Goal: Transaction & Acquisition: Purchase product/service

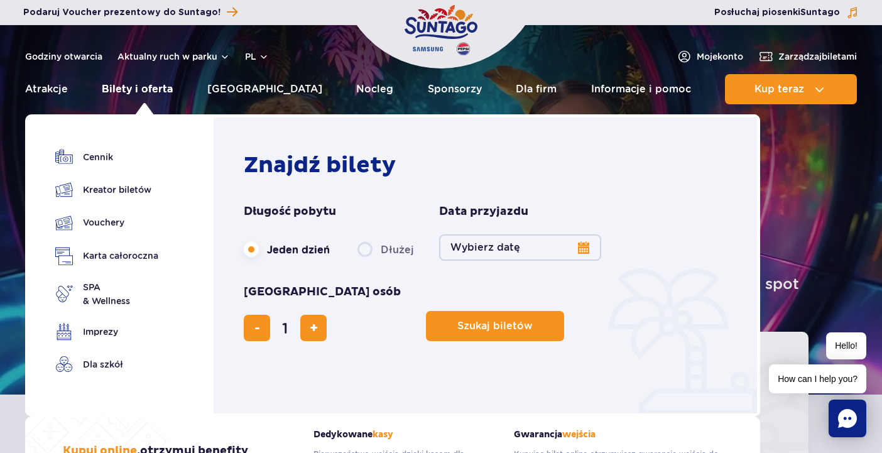
click at [139, 90] on link "Bilety i oferta" at bounding box center [137, 89] width 71 height 30
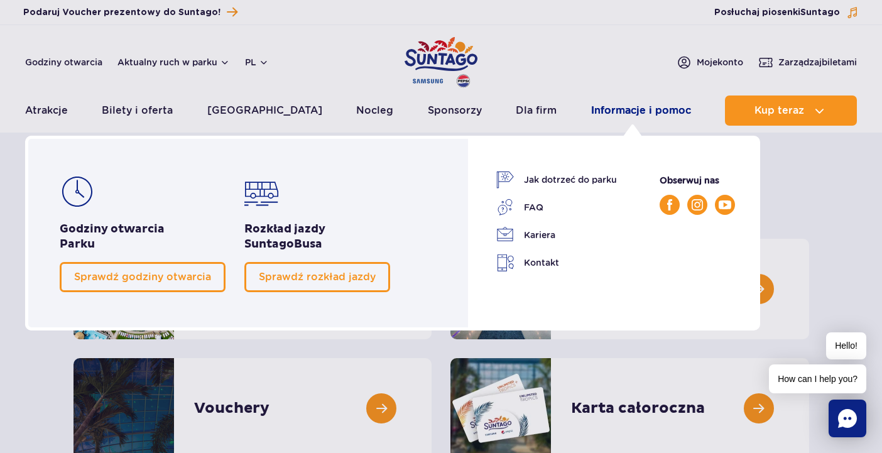
click at [636, 110] on link "Informacje i pomoc" at bounding box center [641, 110] width 100 height 30
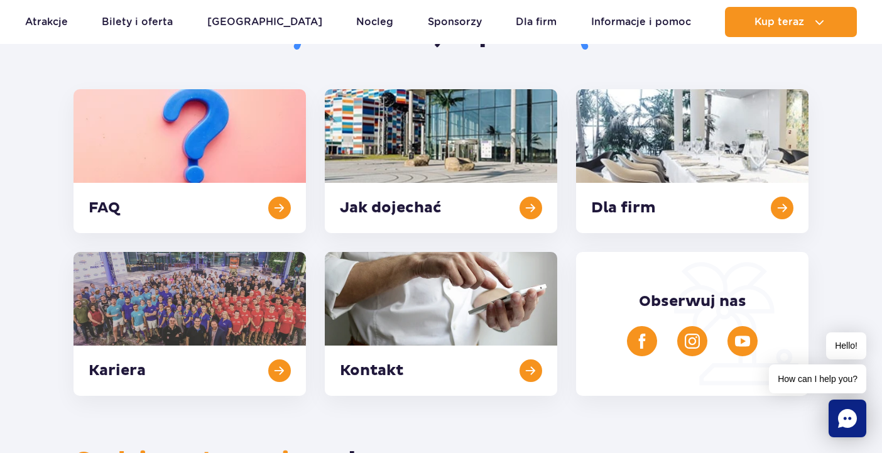
scroll to position [300, 0]
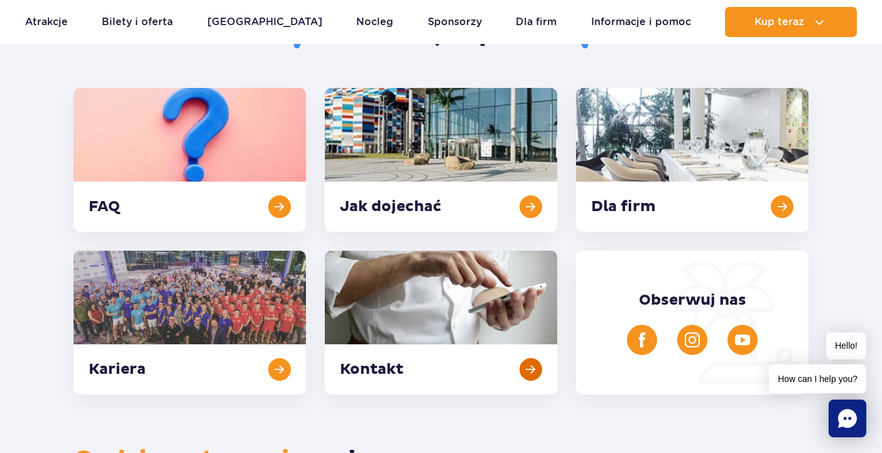
click at [447, 302] on link at bounding box center [441, 323] width 232 height 144
click at [168, 114] on link at bounding box center [189, 160] width 232 height 144
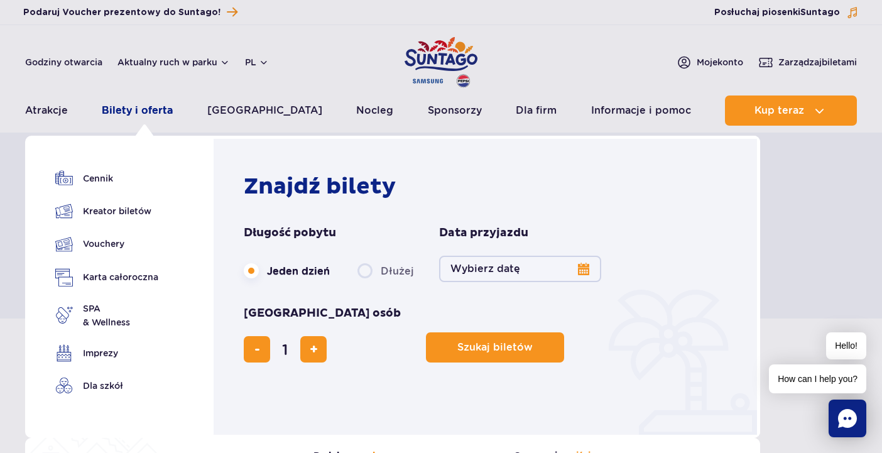
click at [129, 117] on link "Bilety i oferta" at bounding box center [137, 110] width 71 height 30
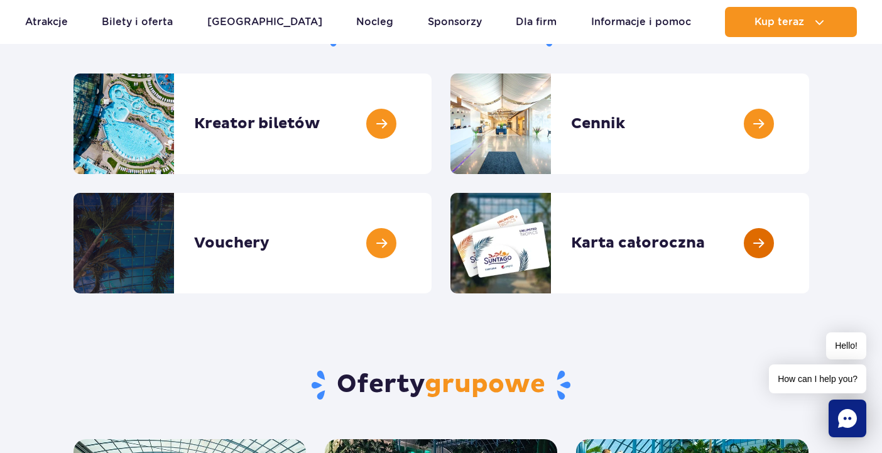
scroll to position [168, 0]
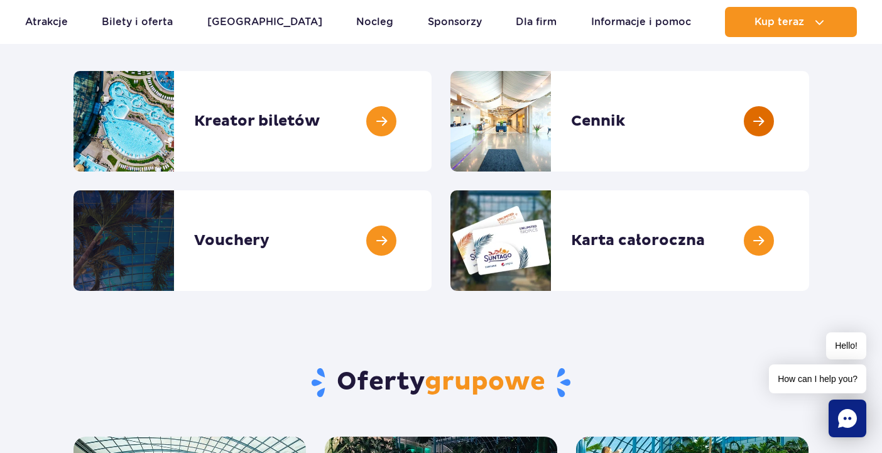
click at [809, 119] on link at bounding box center [809, 121] width 0 height 101
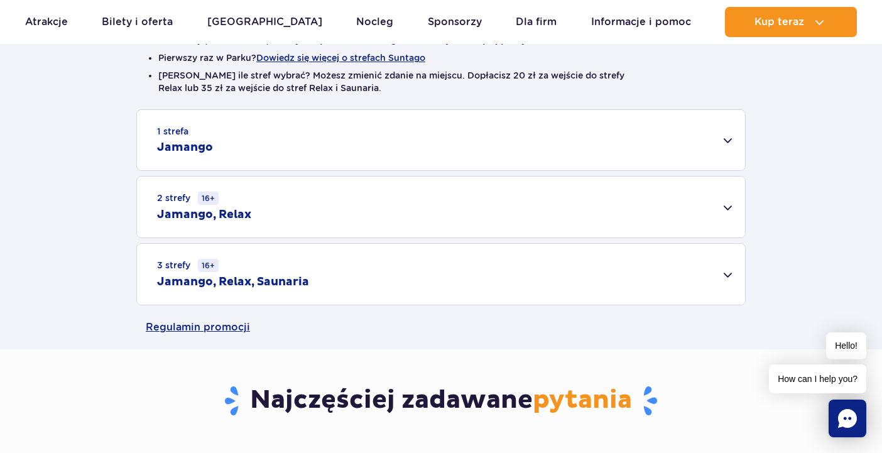
scroll to position [356, 0]
click at [273, 152] on div "1 strefa Jamango" at bounding box center [441, 139] width 608 height 60
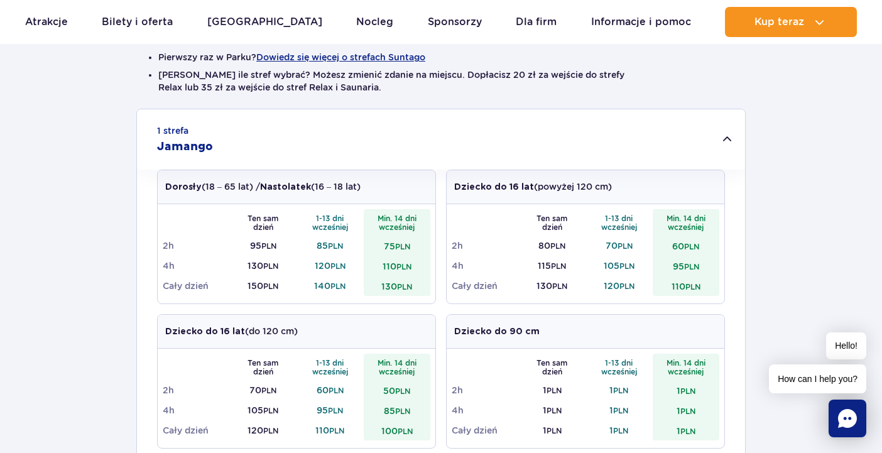
drag, startPoint x: 315, startPoint y: 247, endPoint x: 334, endPoint y: 286, distance: 43.0
click at [334, 286] on tbody "Ten sam dzień 1-13 dni wcześniej Min. 14 dni wcześniej 2h 95 PLN 85 PLN 75 PLN …" at bounding box center [297, 252] width 268 height 87
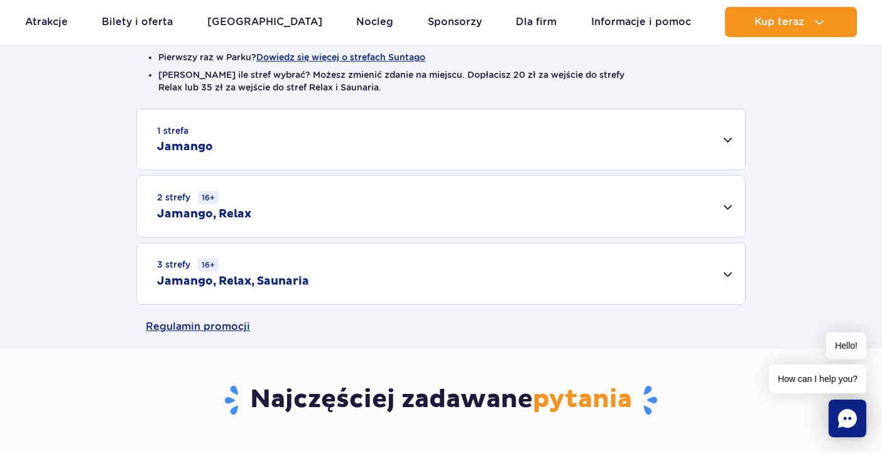
click at [334, 286] on small "PLN" at bounding box center [337, 285] width 15 height 9
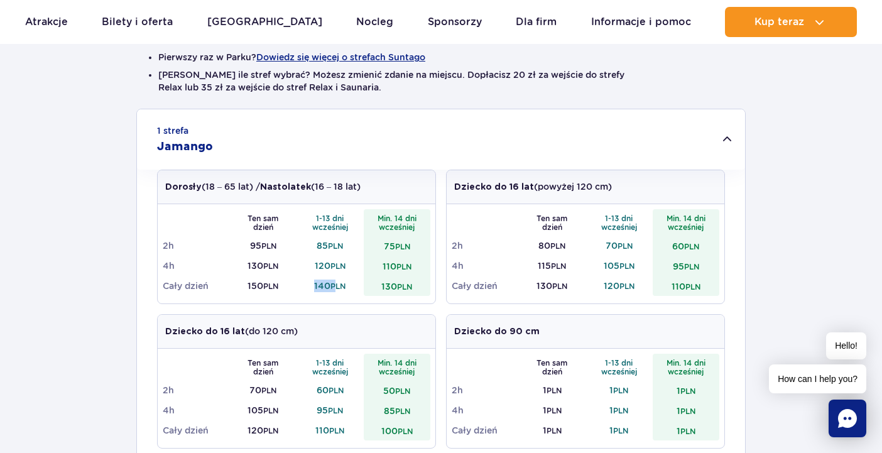
drag, startPoint x: 313, startPoint y: 284, endPoint x: 337, endPoint y: 284, distance: 23.2
click at [337, 284] on td "140 PLN" at bounding box center [329, 286] width 67 height 20
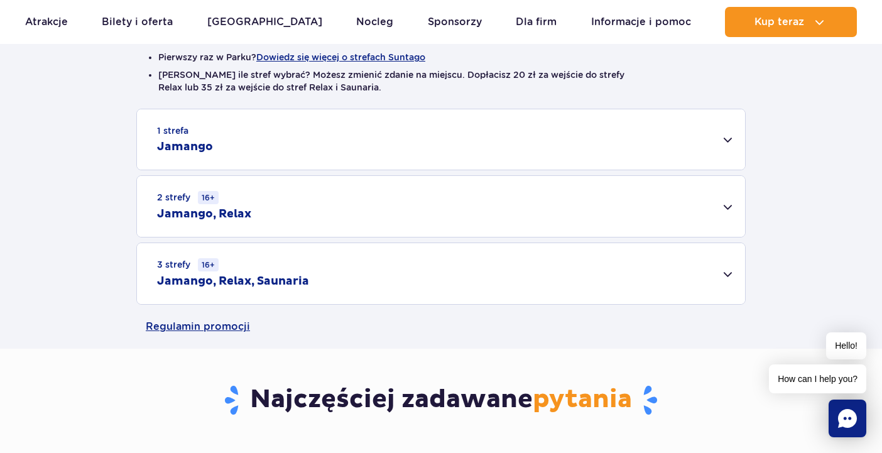
click at [238, 221] on h2 "Jamango, Relax" at bounding box center [204, 214] width 94 height 15
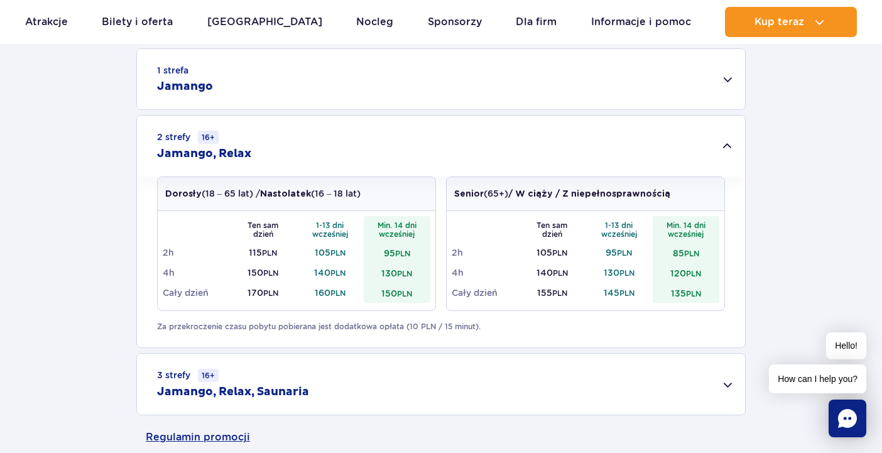
scroll to position [418, 0]
click at [373, 92] on div "1 strefa Jamango" at bounding box center [441, 78] width 608 height 60
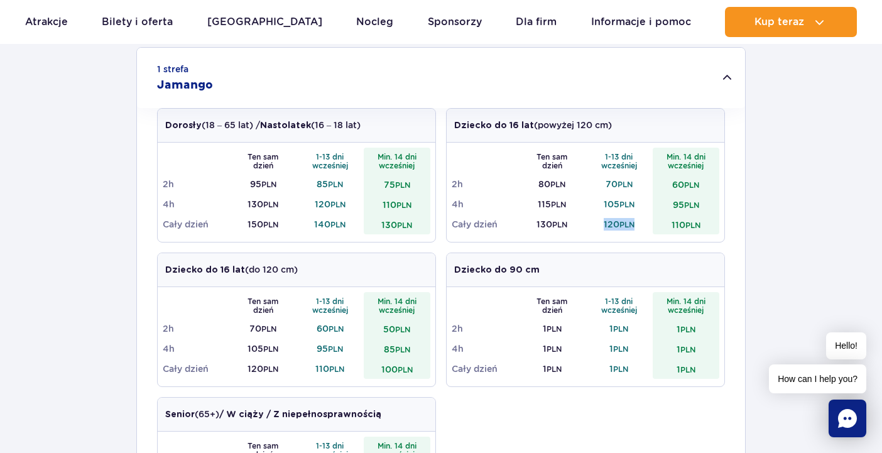
drag, startPoint x: 602, startPoint y: 225, endPoint x: 634, endPoint y: 225, distance: 32.0
click at [634, 225] on td "120 PLN" at bounding box center [618, 224] width 67 height 20
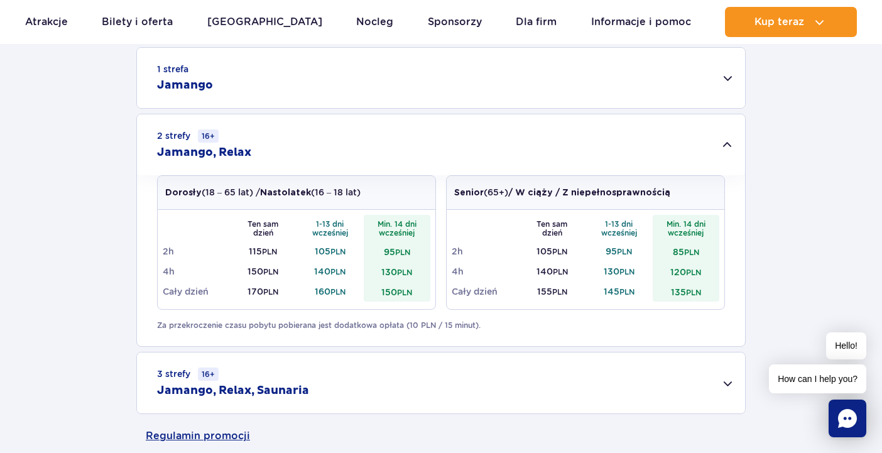
click at [256, 78] on div "1 strefa Jamango" at bounding box center [441, 78] width 608 height 60
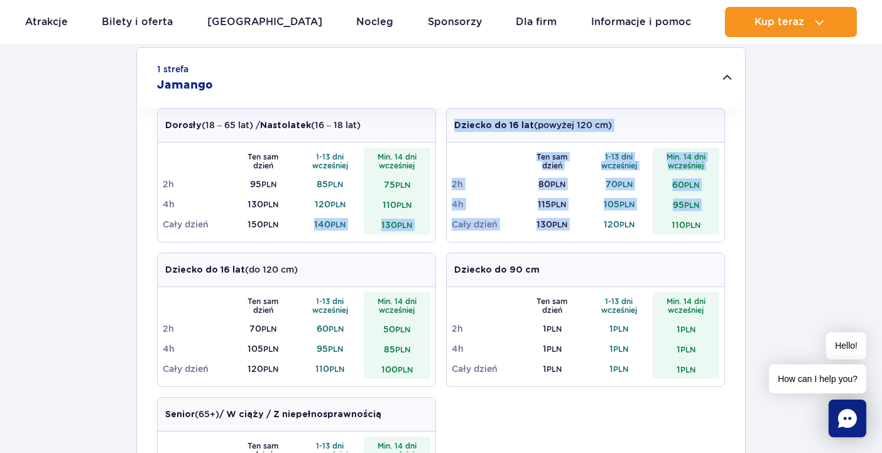
drag, startPoint x: 602, startPoint y: 224, endPoint x: 312, endPoint y: 225, distance: 290.2
click at [312, 225] on div "Dorosły (18 – 65 lat) / Nastolatek (16 – 18 lat) Ten sam dzień 1-13 dni wcześni…" at bounding box center [441, 324] width 568 height 433
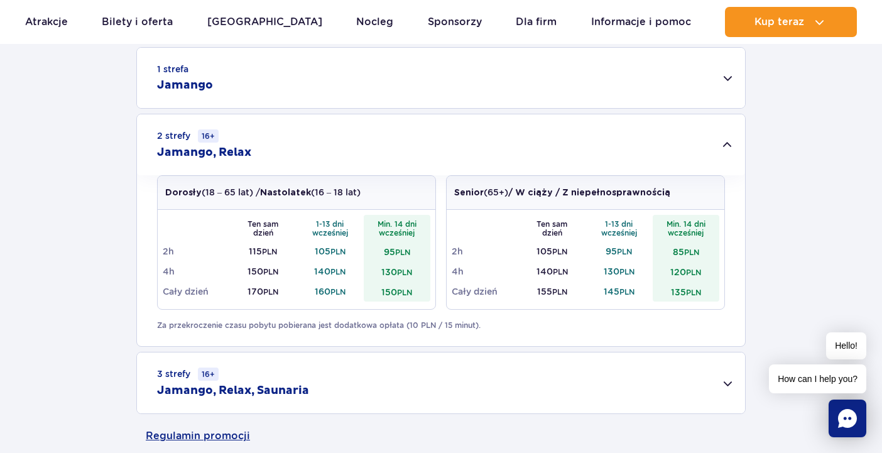
click at [267, 94] on div "1 strefa Jamango" at bounding box center [441, 78] width 608 height 60
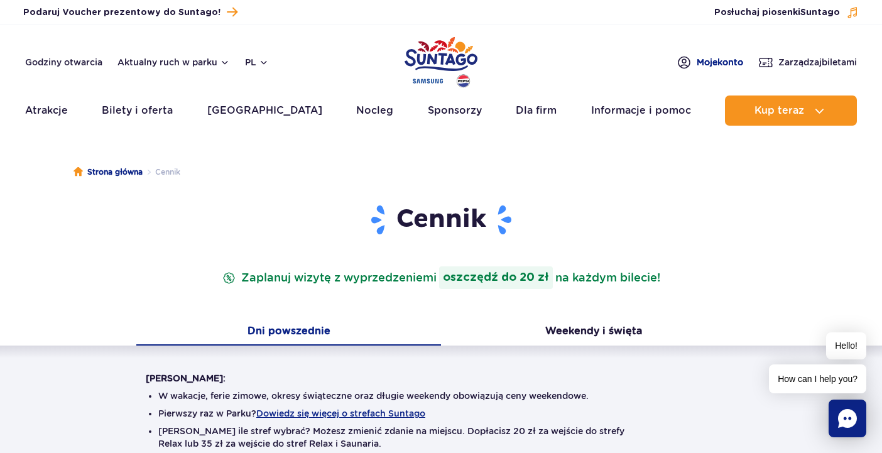
scroll to position [0, 0]
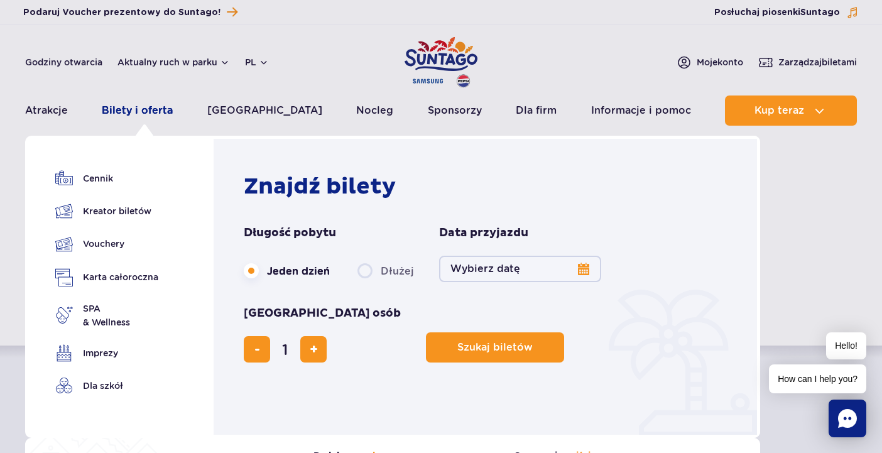
click at [146, 111] on link "Bilety i oferta" at bounding box center [137, 110] width 71 height 30
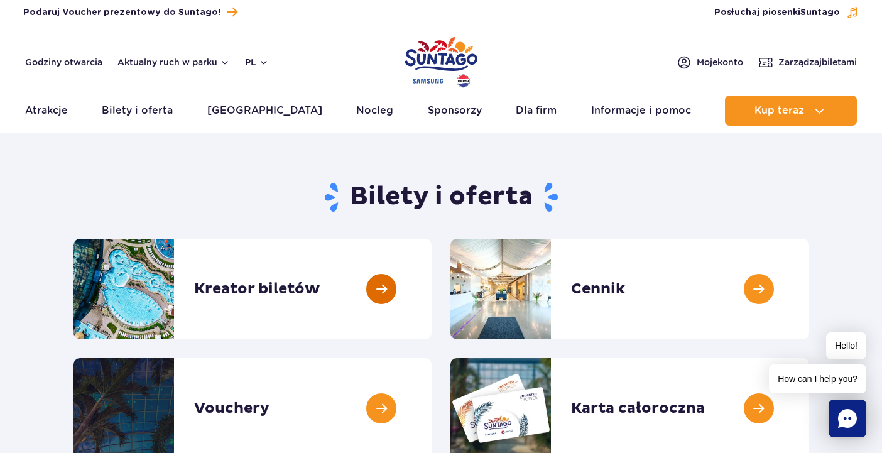
click at [432, 294] on link at bounding box center [432, 289] width 0 height 101
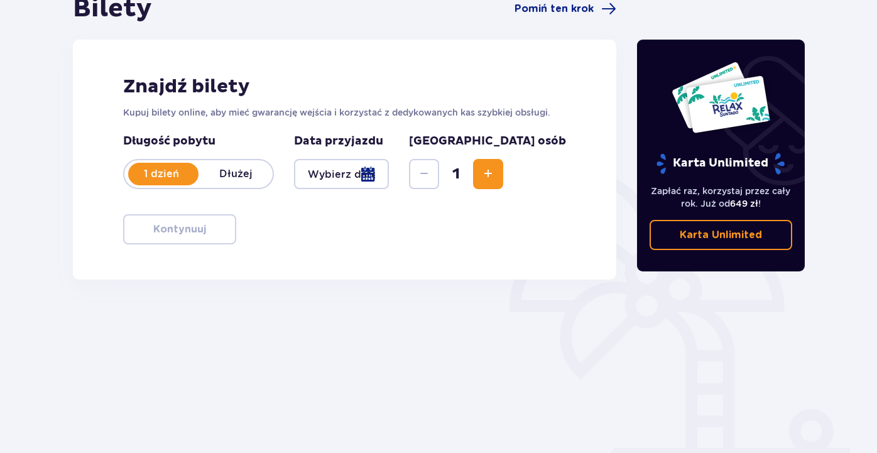
scroll to position [150, 0]
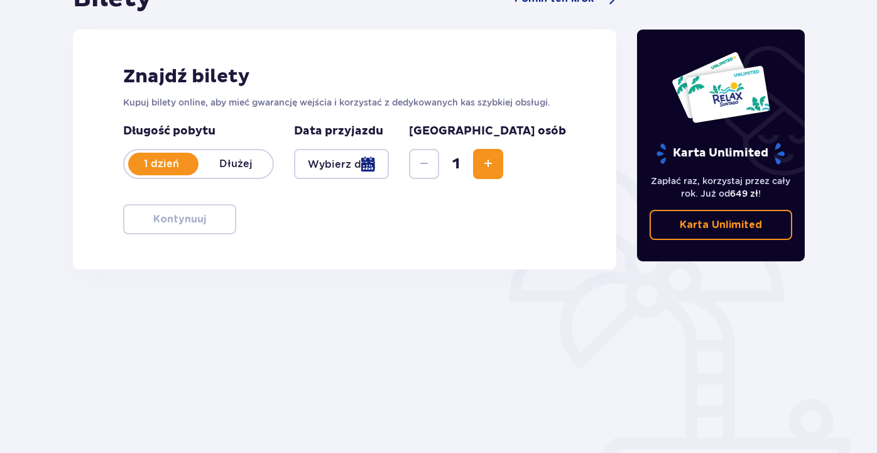
click at [341, 161] on div at bounding box center [341, 164] width 95 height 30
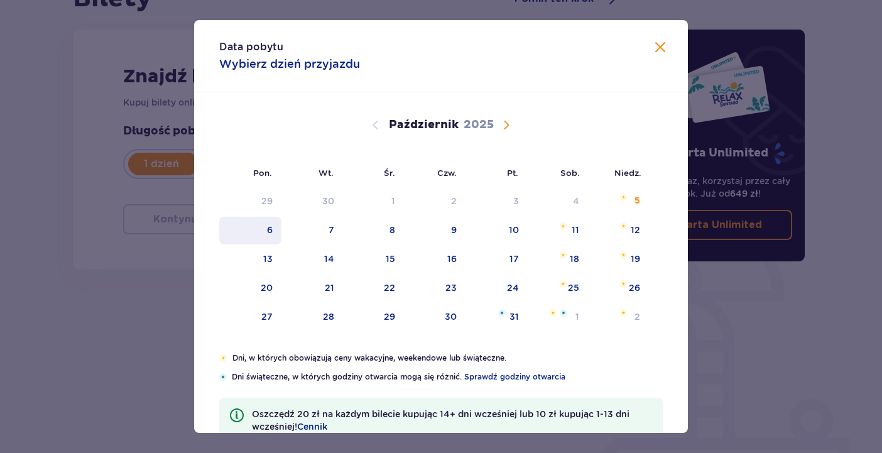
click at [267, 227] on div "6" at bounding box center [270, 230] width 6 height 13
type input "[DATE]"
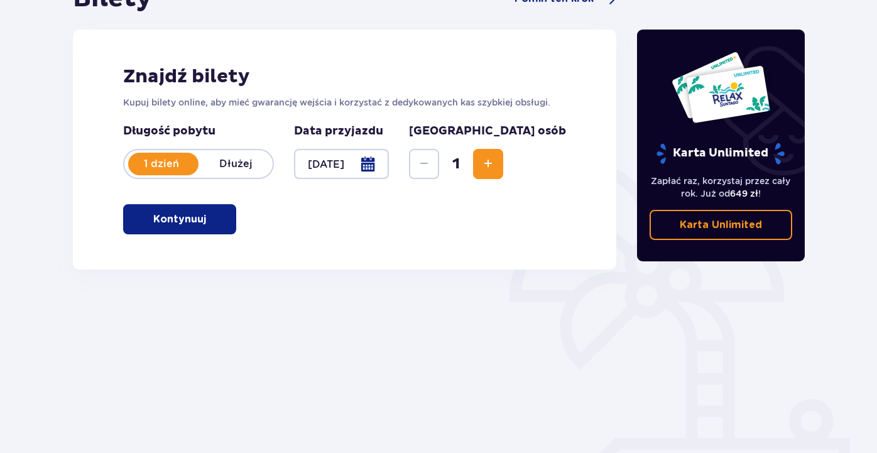
click at [41, 220] on div "Bilety Pomiń ten krok Znajdź bilety Kupuj bilety online, aby mieć gwarancję wej…" at bounding box center [438, 219] width 877 height 542
click at [496, 166] on span "Zwiększ" at bounding box center [488, 163] width 15 height 15
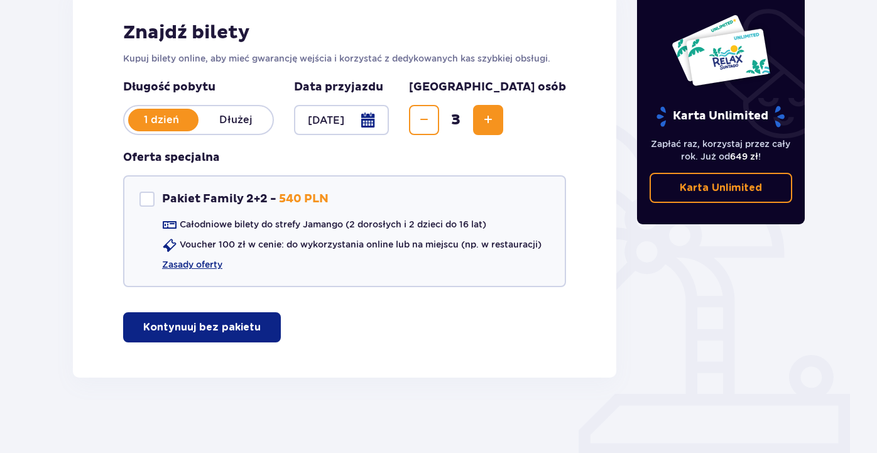
scroll to position [194, 0]
drag, startPoint x: 209, startPoint y: 247, endPoint x: 290, endPoint y: 244, distance: 81.1
click at [290, 244] on p "Voucher 100 zł w cenie: do wykorzystania online lub na miejscu (np. w restaurac…" at bounding box center [361, 244] width 362 height 13
click at [227, 329] on p "Kontynuuj bez pakietu" at bounding box center [201, 327] width 117 height 14
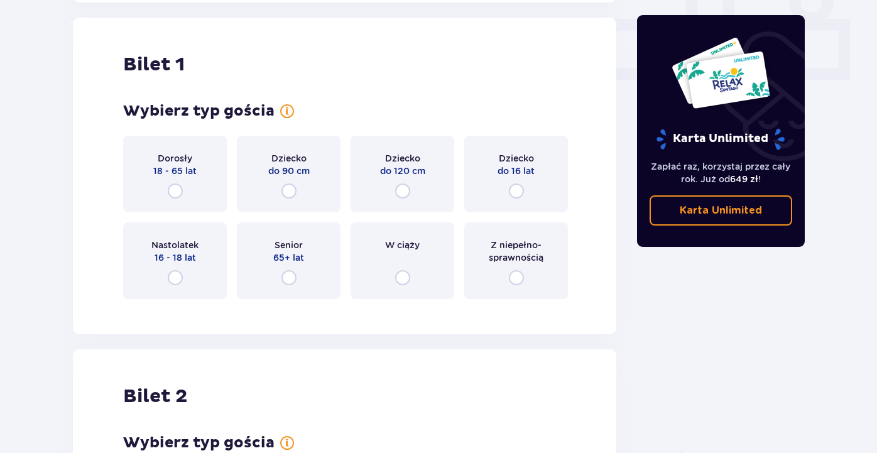
scroll to position [572, 0]
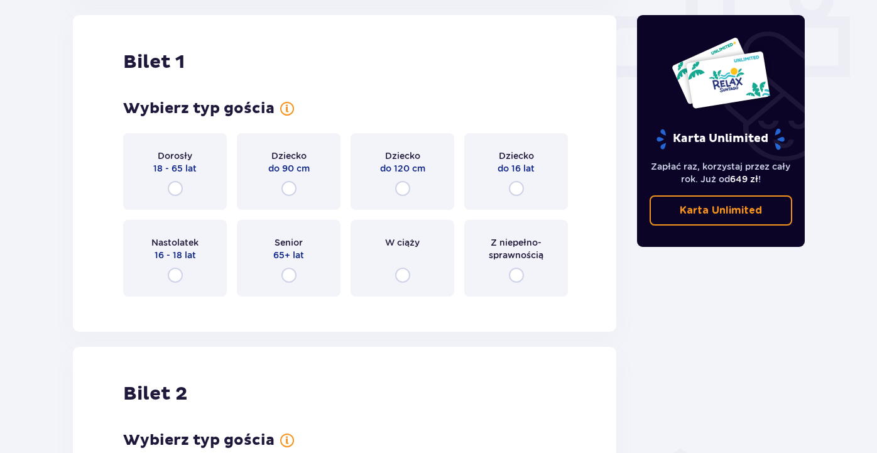
click at [174, 185] on input "radio" at bounding box center [175, 188] width 15 height 15
radio input "true"
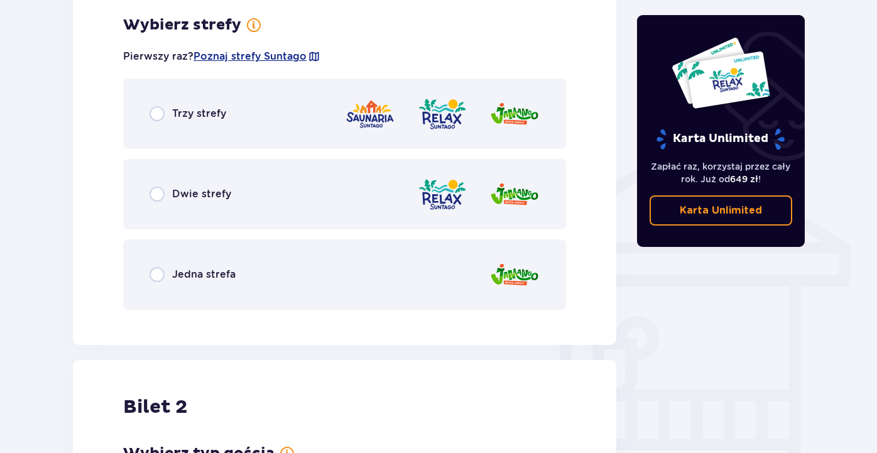
scroll to position [878, 0]
click at [147, 272] on div "Jedna strefa" at bounding box center [344, 274] width 443 height 70
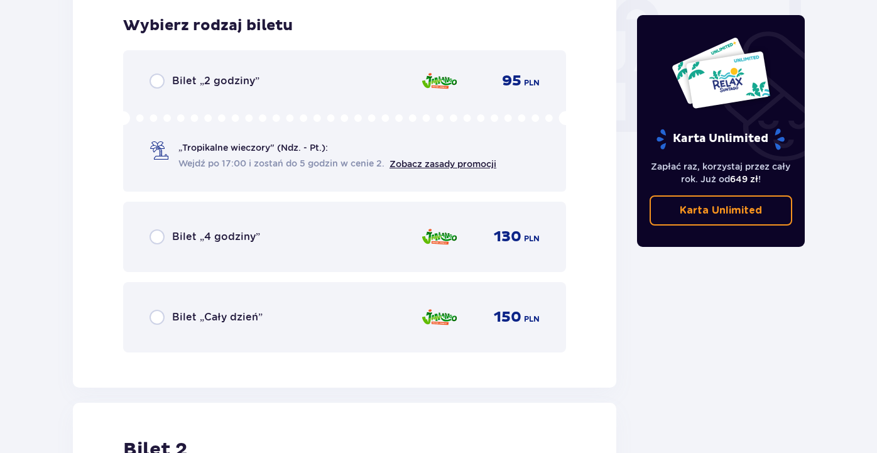
scroll to position [1197, 0]
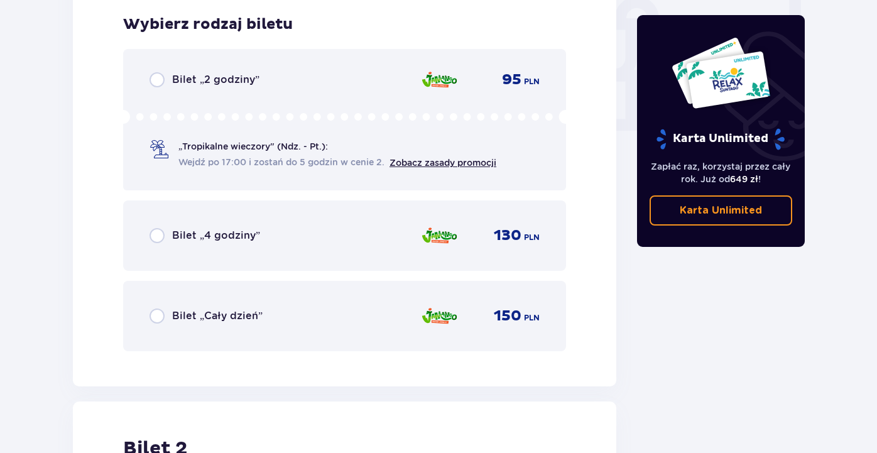
click at [158, 315] on input "radio" at bounding box center [156, 315] width 15 height 15
radio input "true"
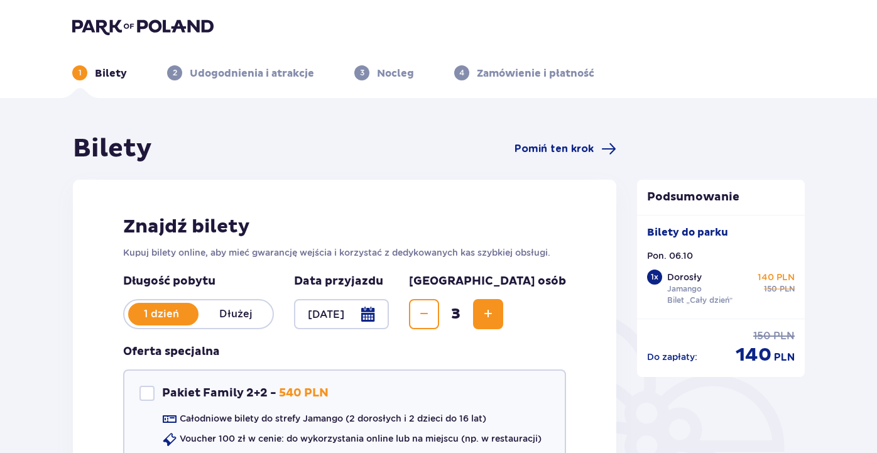
scroll to position [0, 0]
click at [163, 26] on img at bounding box center [142, 27] width 141 height 18
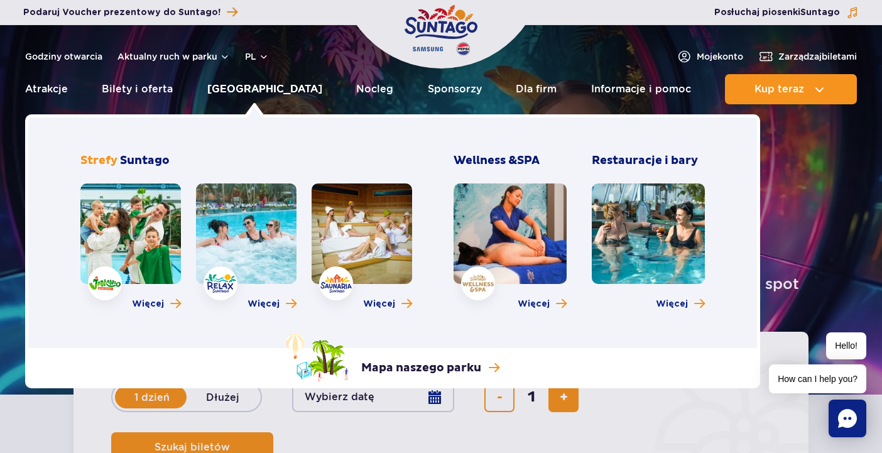
click at [266, 90] on link "[GEOGRAPHIC_DATA]" at bounding box center [264, 89] width 115 height 30
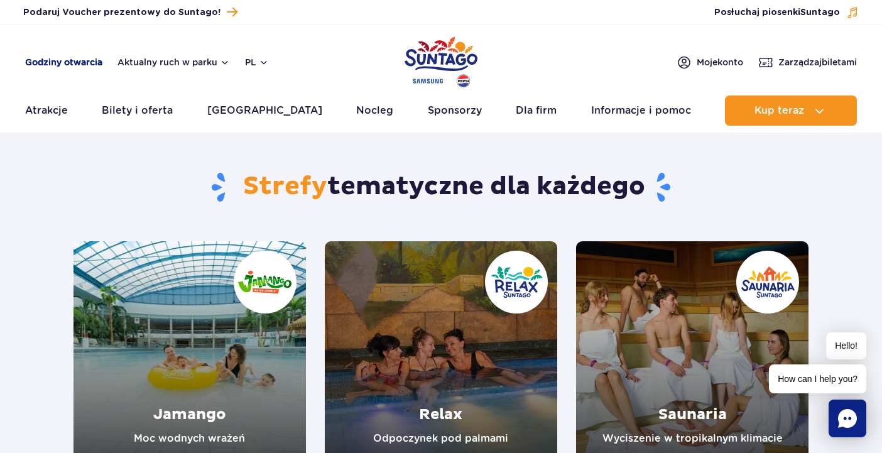
click at [60, 63] on link "Godziny otwarcia" at bounding box center [63, 62] width 77 height 13
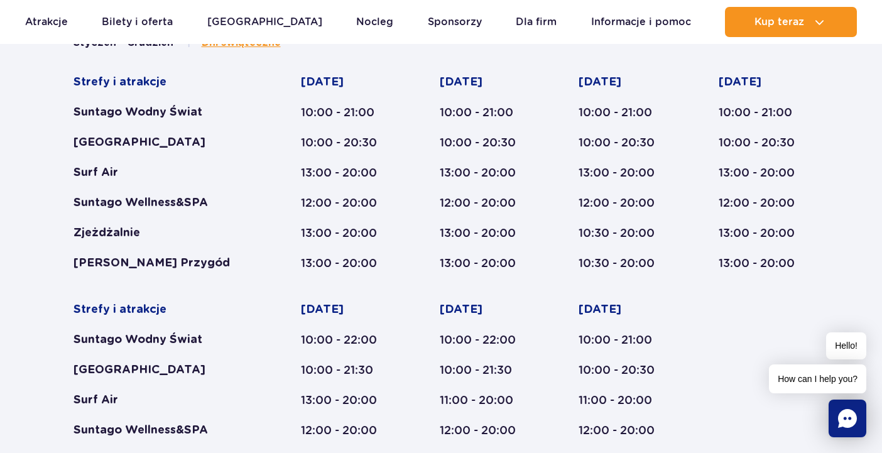
scroll to position [755, 0]
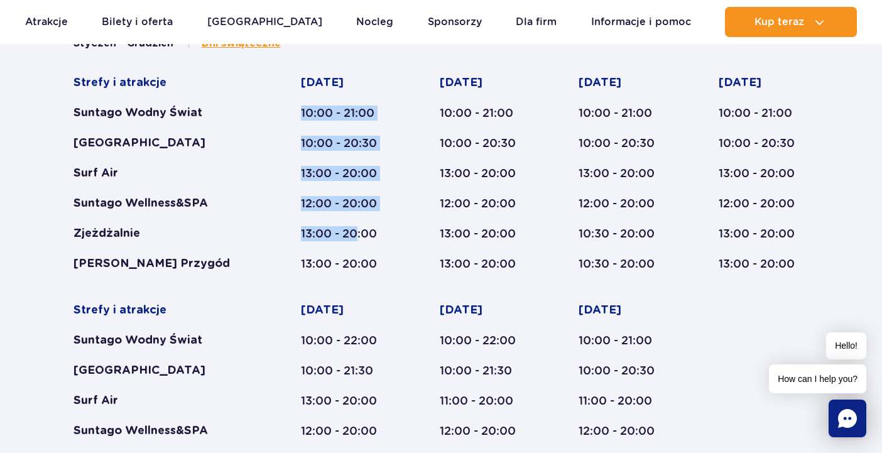
drag, startPoint x: 300, startPoint y: 112, endPoint x: 357, endPoint y: 233, distance: 133.5
click at [357, 233] on div "Poniedziałek 10:00 - 21:00 10:00 - 20:30 13:00 - 20:00 12:00 - 20:00 13:00 - 20…" at bounding box center [346, 173] width 90 height 196
click at [357, 233] on div "13:00 - 20:00" at bounding box center [346, 233] width 90 height 15
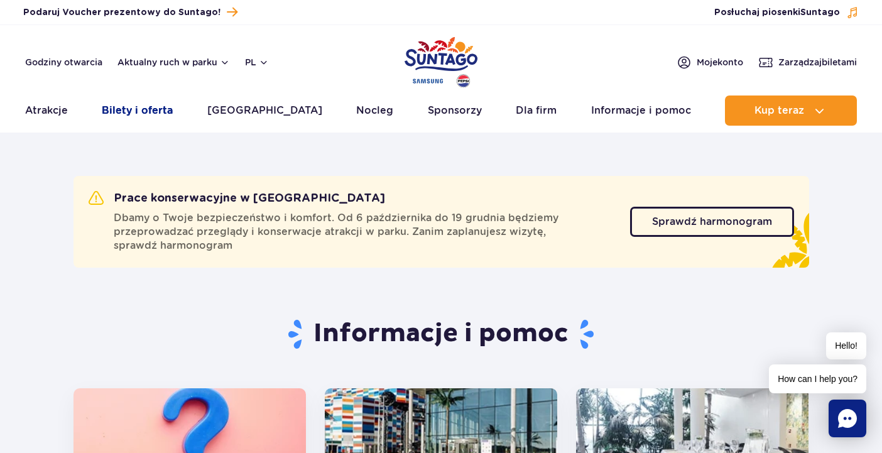
scroll to position [0, 0]
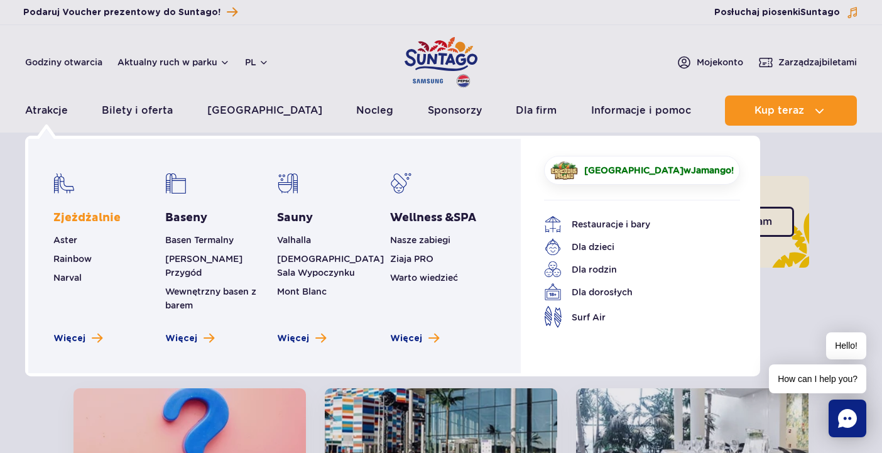
click at [75, 215] on link "Zjeżdżalnie" at bounding box center [86, 217] width 67 height 15
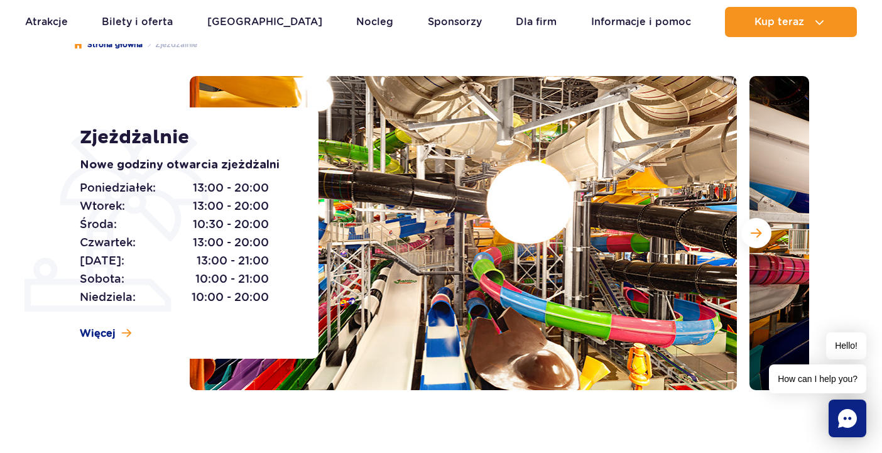
scroll to position [128, 0]
drag, startPoint x: 82, startPoint y: 163, endPoint x: 278, endPoint y: 158, distance: 196.0
click at [278, 158] on p "Nowe godziny otwarcia zjeżdżalni" at bounding box center [185, 165] width 210 height 18
drag, startPoint x: 99, startPoint y: 187, endPoint x: 269, endPoint y: 185, distance: 170.2
click at [269, 185] on div "Poniedziałek: 13:00 - 20:00 Wtorek: 13:00 - 20:00 Środa: 10:30 - 20:00 Czwartek…" at bounding box center [185, 243] width 210 height 128
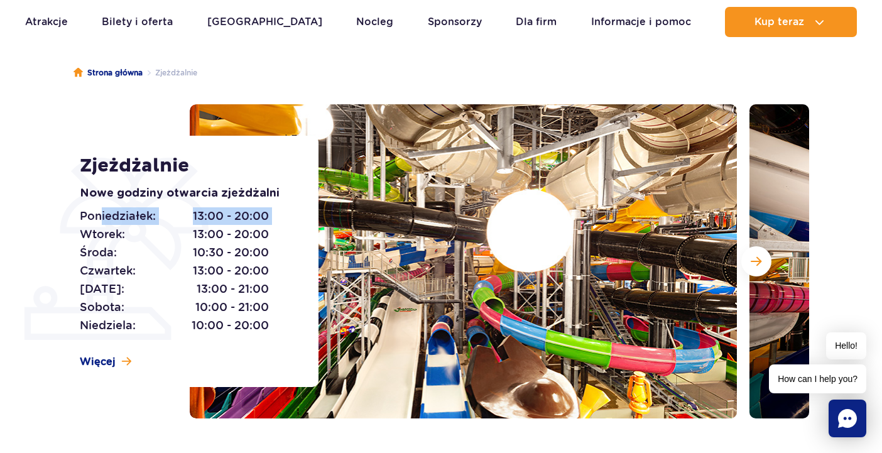
scroll to position [133, 0]
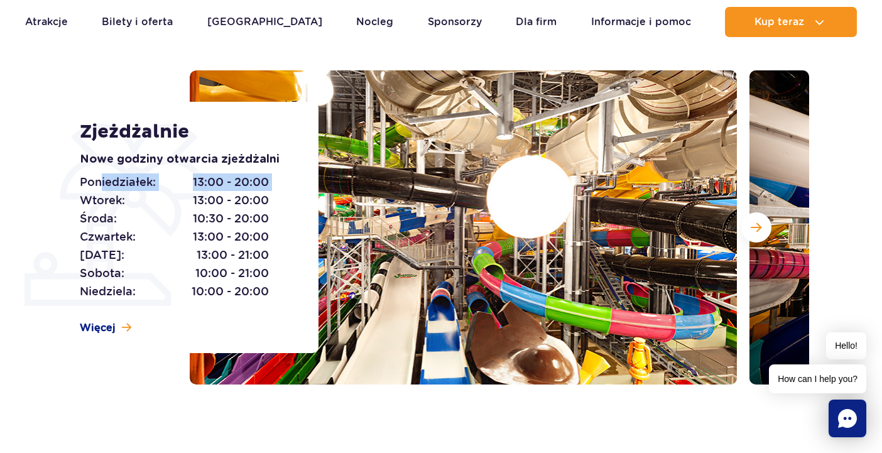
click at [193, 178] on span "13:00 - 20:00" at bounding box center [231, 182] width 76 height 18
drag, startPoint x: 192, startPoint y: 178, endPoint x: 264, endPoint y: 183, distance: 72.4
click at [264, 183] on span "13:00 - 20:00" at bounding box center [231, 182] width 76 height 18
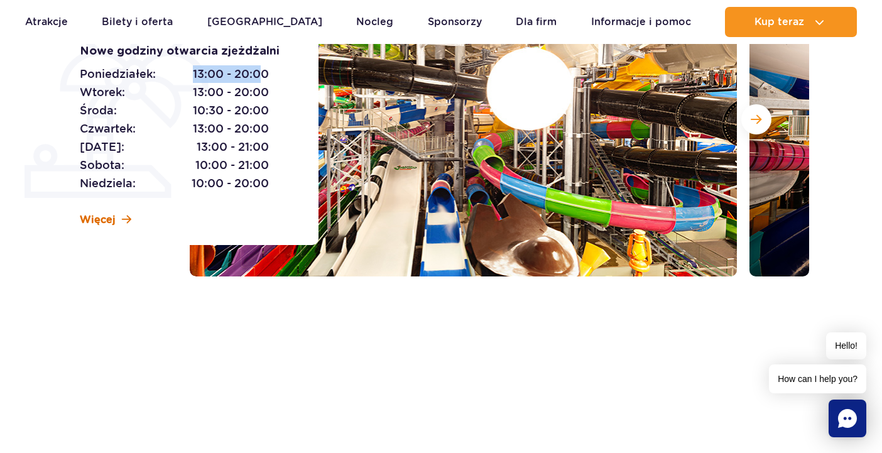
click at [110, 219] on span "Więcej" at bounding box center [98, 220] width 36 height 14
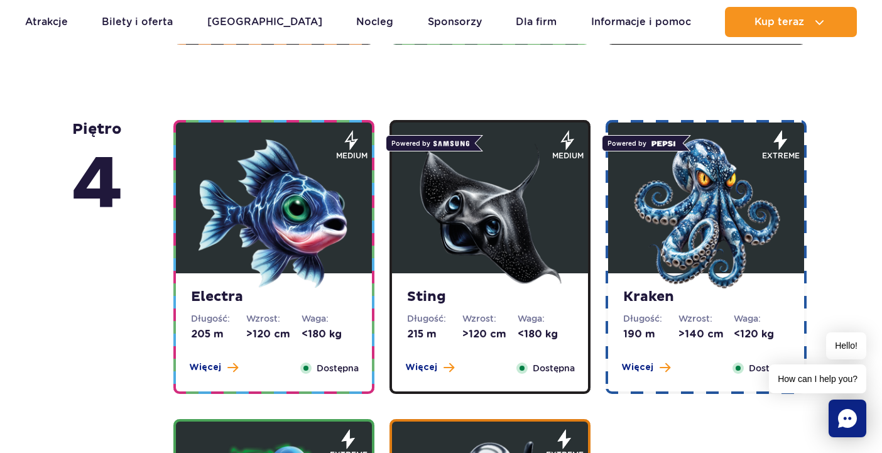
scroll to position [1154, 0]
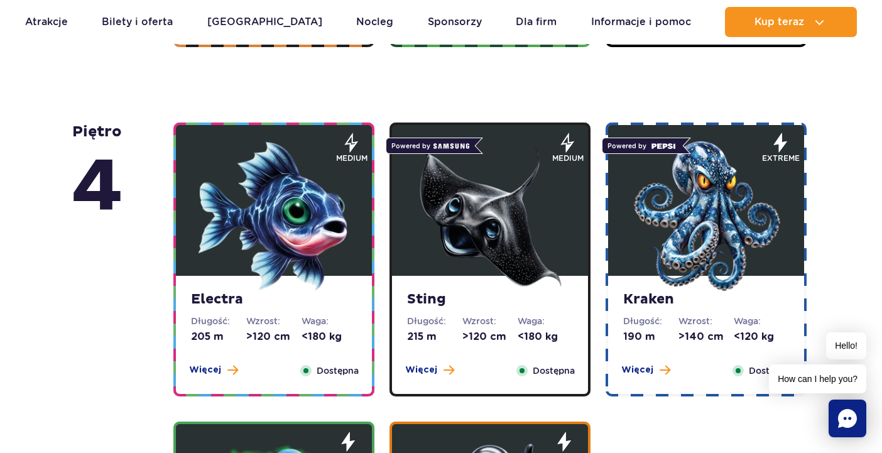
click at [470, 212] on img at bounding box center [490, 216] width 151 height 151
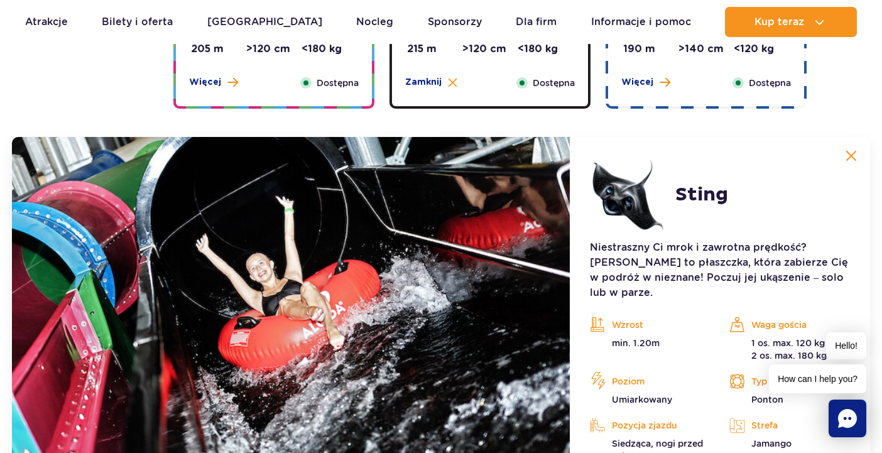
scroll to position [1503, 0]
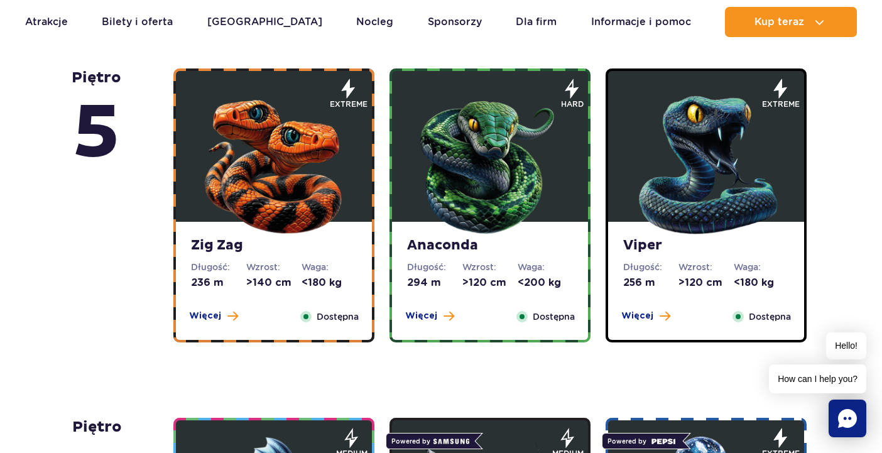
click at [298, 157] on img at bounding box center [273, 162] width 151 height 151
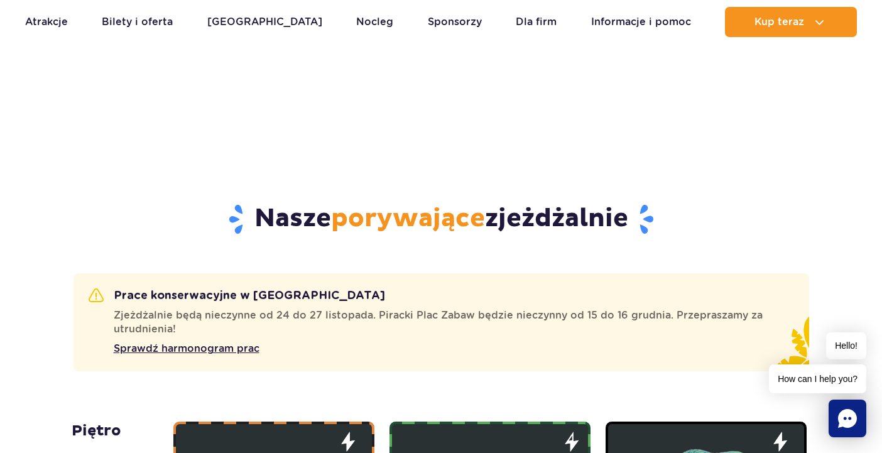
scroll to position [823, 0]
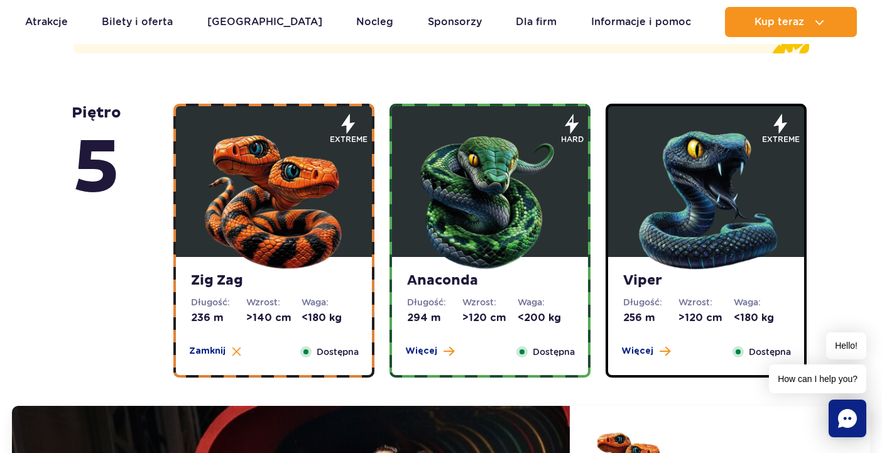
click at [687, 180] on img at bounding box center [706, 197] width 151 height 151
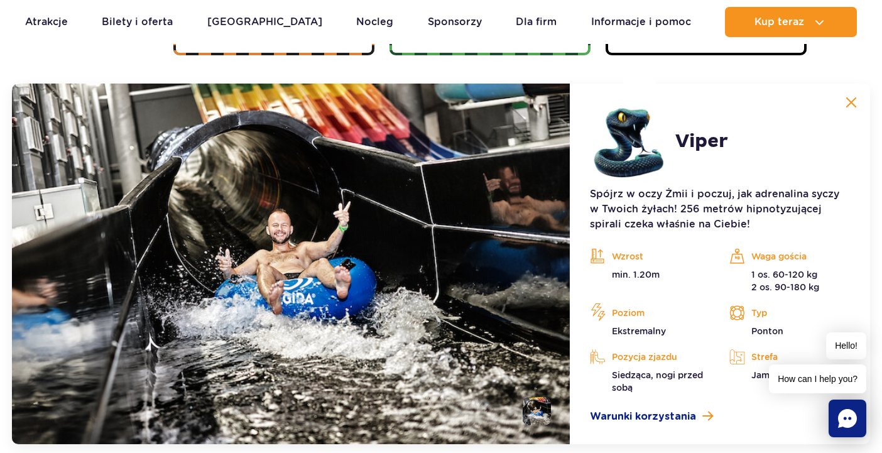
scroll to position [1154, 0]
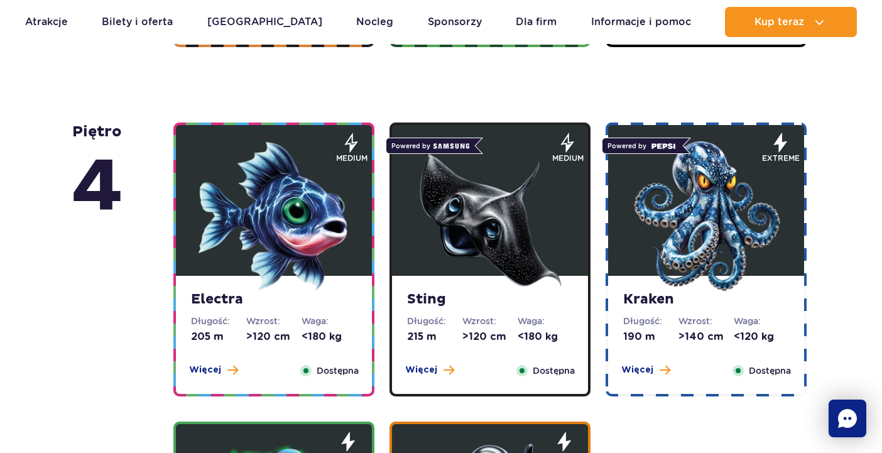
scroll to position [241, 0]
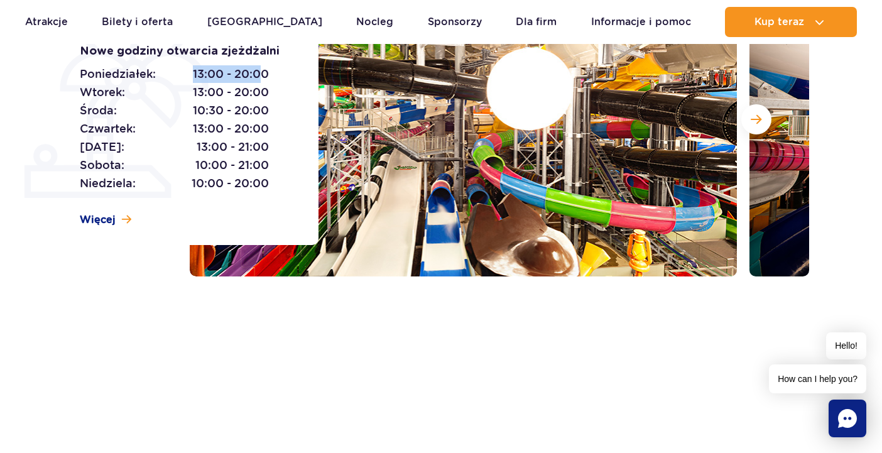
click at [193, 72] on span "13:00 - 20:00" at bounding box center [231, 74] width 76 height 18
drag, startPoint x: 193, startPoint y: 72, endPoint x: 266, endPoint y: 72, distance: 73.5
click at [266, 72] on span "13:00 - 20:00" at bounding box center [231, 74] width 76 height 18
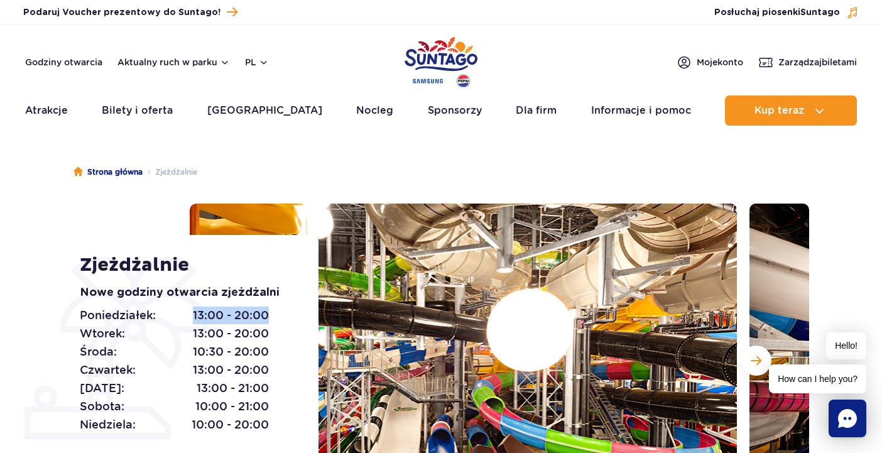
scroll to position [0, 0]
click at [77, 65] on link "Godziny otwarcia" at bounding box center [63, 62] width 77 height 13
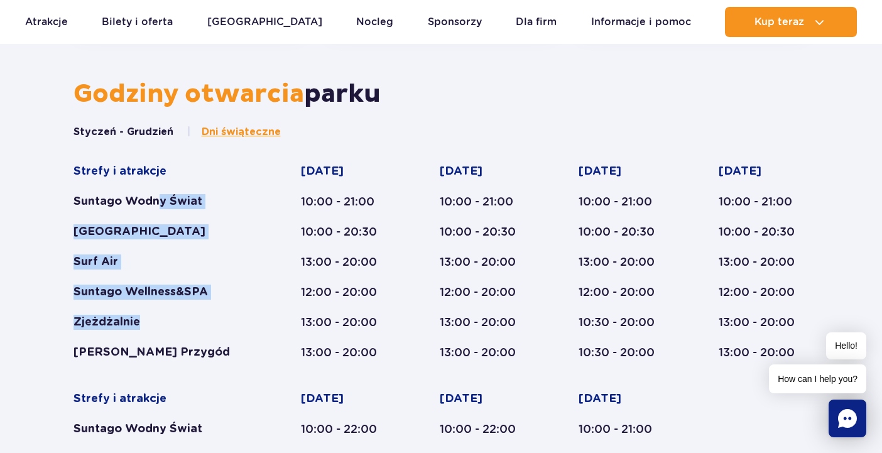
drag, startPoint x: 161, startPoint y: 198, endPoint x: 143, endPoint y: 322, distance: 125.2
click at [143, 322] on div "Strefy i atrakcje Suntago Wodny Świat Crocodile Island Surf Air Suntago Wellnes…" at bounding box center [162, 262] width 179 height 196
click at [156, 317] on div "Zjeżdżalnie" at bounding box center [162, 322] width 179 height 15
drag, startPoint x: 105, startPoint y: 293, endPoint x: 144, endPoint y: 325, distance: 50.4
click at [144, 325] on div "Strefy i atrakcje Suntago Wodny Świat Crocodile Island Surf Air Suntago Wellnes…" at bounding box center [162, 262] width 179 height 196
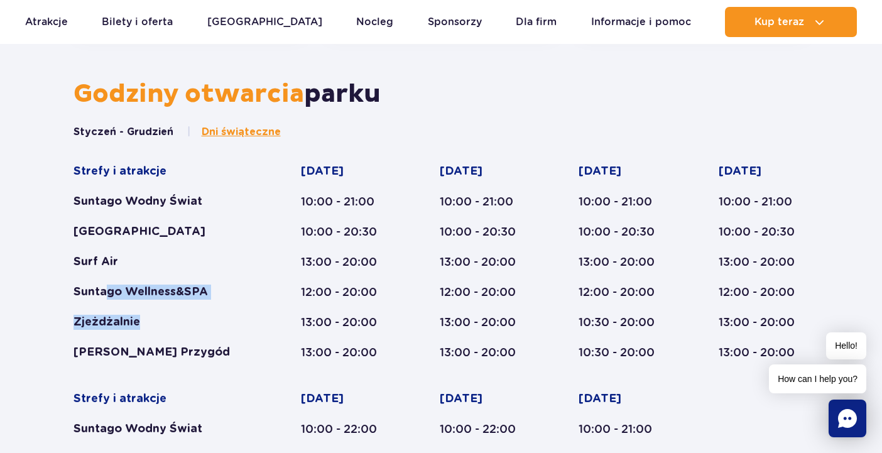
click at [144, 325] on div "Zjeżdżalnie" at bounding box center [162, 322] width 179 height 15
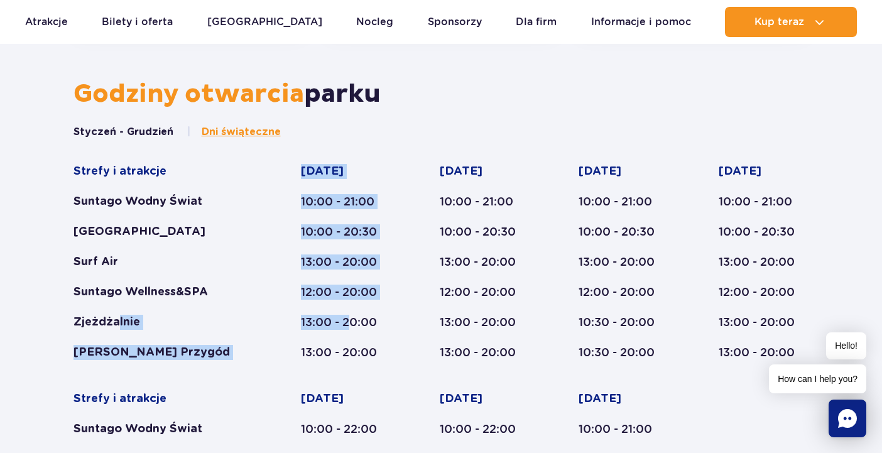
drag, startPoint x: 119, startPoint y: 322, endPoint x: 351, endPoint y: 322, distance: 231.8
click at [351, 322] on div "Strefy i atrakcje Suntago Wodny Świat Crocodile Island Surf Air Suntago Wellnes…" at bounding box center [441, 375] width 736 height 423
click at [351, 322] on div "13:00 - 20:00" at bounding box center [346, 322] width 90 height 15
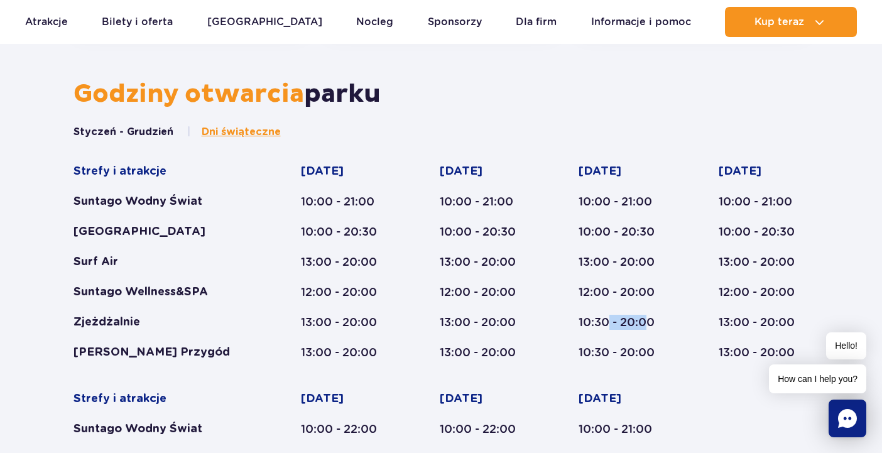
drag, startPoint x: 606, startPoint y: 319, endPoint x: 651, endPoint y: 318, distance: 44.6
click at [651, 318] on div "10:30 - 20:00" at bounding box center [625, 322] width 92 height 15
drag, startPoint x: 579, startPoint y: 322, endPoint x: 636, endPoint y: 321, distance: 57.2
click at [636, 321] on div "10:30 - 20:00" at bounding box center [625, 322] width 92 height 15
drag, startPoint x: 723, startPoint y: 322, endPoint x: 796, endPoint y: 322, distance: 72.9
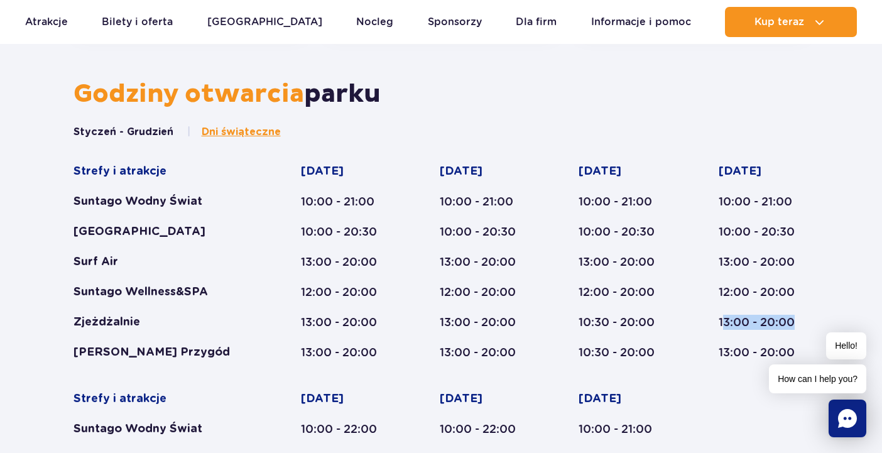
click at [796, 322] on div "13:00 - 20:00" at bounding box center [764, 322] width 90 height 15
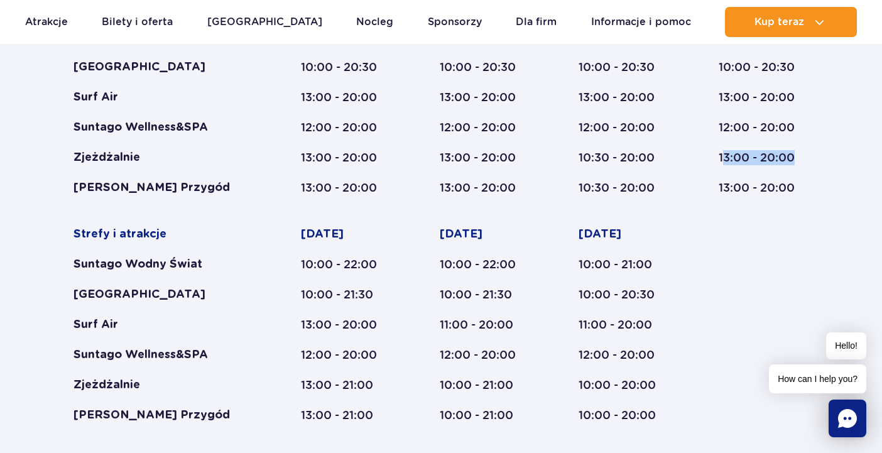
scroll to position [831, 0]
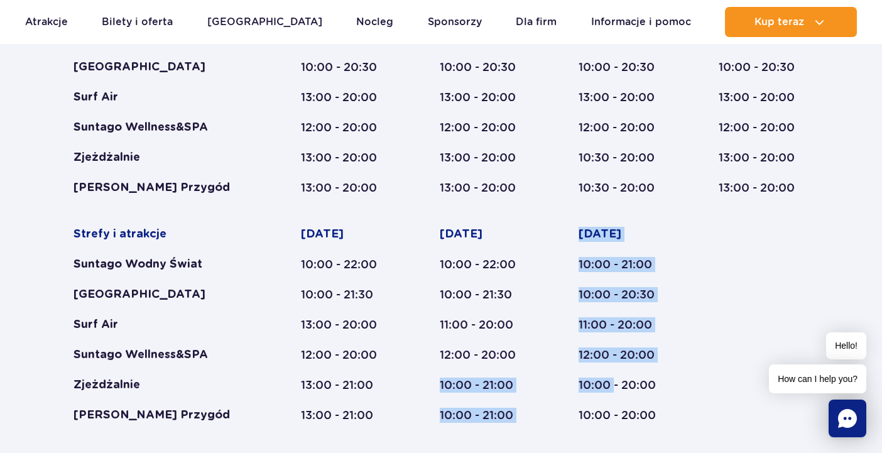
drag, startPoint x: 438, startPoint y: 385, endPoint x: 612, endPoint y: 384, distance: 173.4
click at [612, 384] on div "Strefy i atrakcje Suntago Wodny Świat Crocodile Island Surf Air Suntago Wellnes…" at bounding box center [441, 210] width 736 height 423
click at [612, 384] on div "10:00 - 20:00" at bounding box center [625, 385] width 92 height 15
drag, startPoint x: 636, startPoint y: 388, endPoint x: 462, endPoint y: 380, distance: 174.2
click at [462, 380] on div "Strefy i atrakcje Suntago Wodny Świat Crocodile Island Surf Air Suntago Wellnes…" at bounding box center [441, 210] width 736 height 423
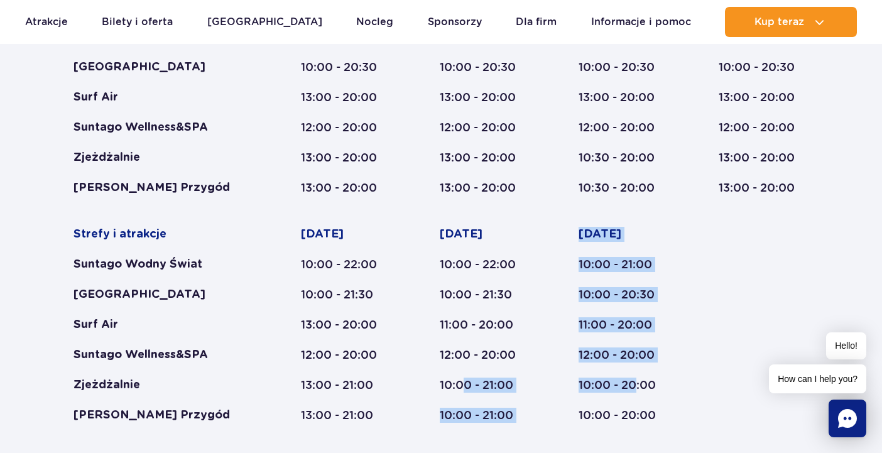
click at [462, 380] on div "10:00 - 21:00" at bounding box center [485, 385] width 90 height 15
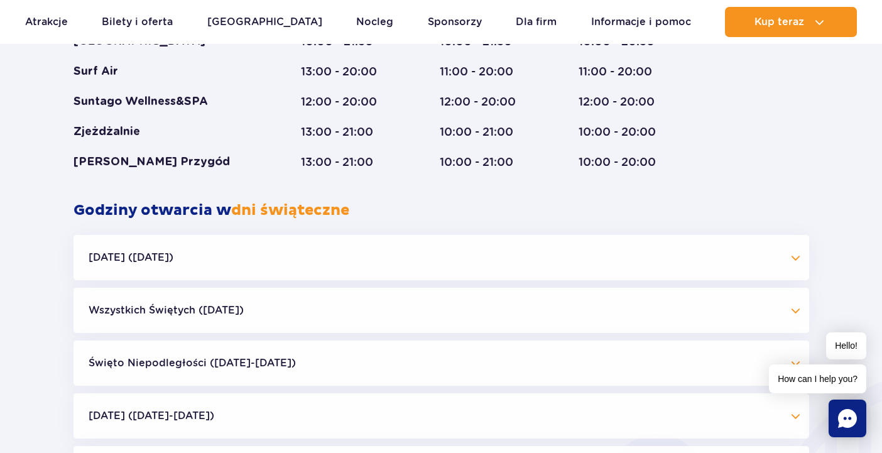
scroll to position [1085, 0]
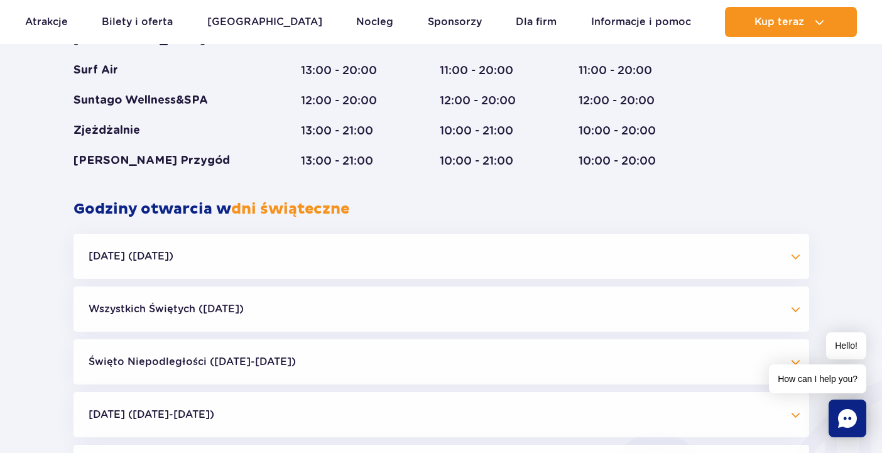
click at [195, 256] on button "Halloween (31.10.25)" at bounding box center [441, 256] width 736 height 45
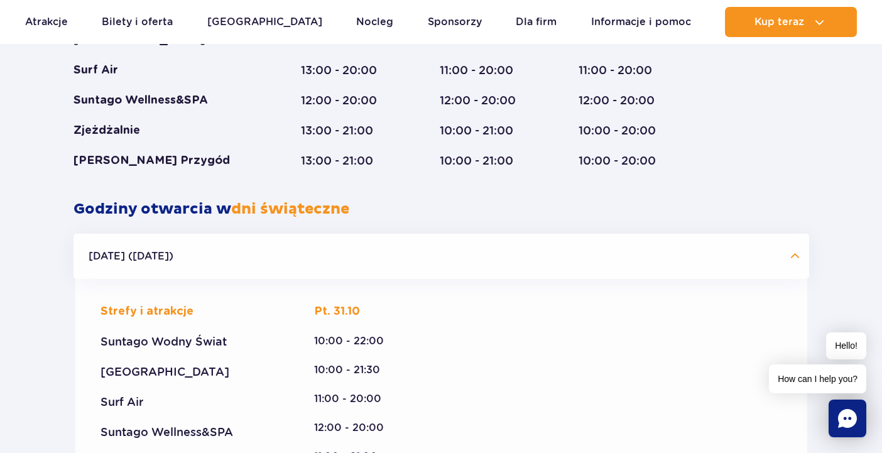
click at [195, 256] on button "Halloween (31.10.25)" at bounding box center [441, 256] width 736 height 45
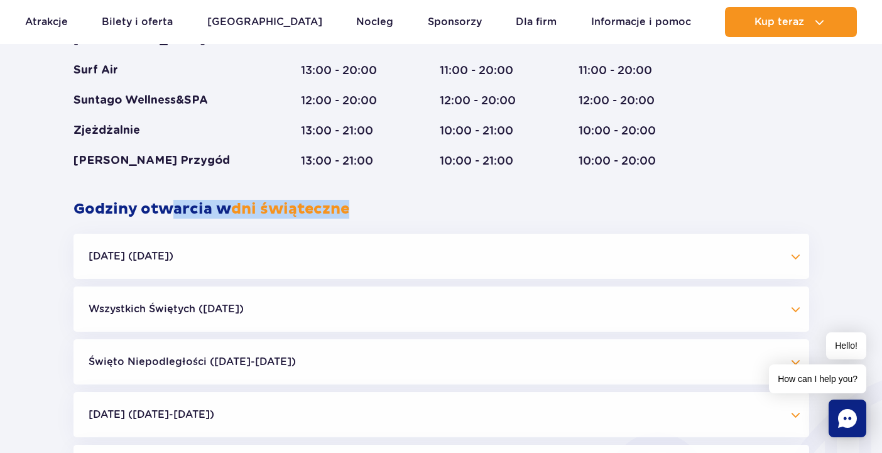
drag, startPoint x: 168, startPoint y: 209, endPoint x: 381, endPoint y: 210, distance: 212.9
click at [381, 210] on h2 "Godziny otwarcia w dni świąteczne" at bounding box center [441, 209] width 736 height 19
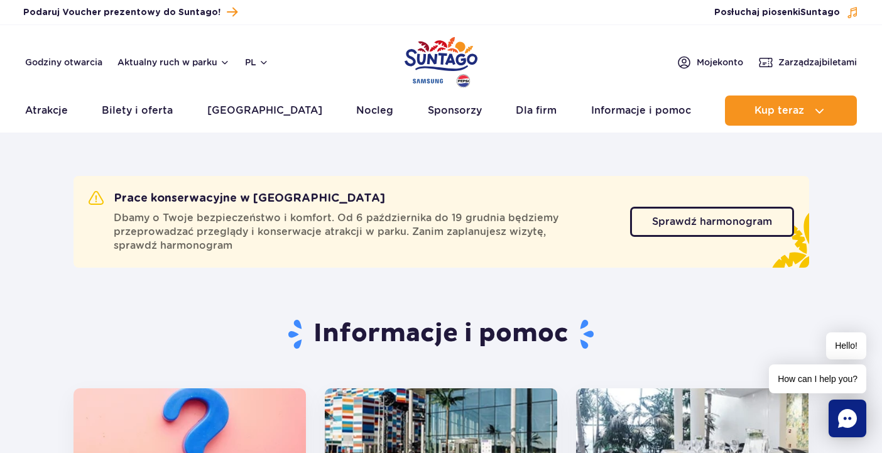
scroll to position [0, 0]
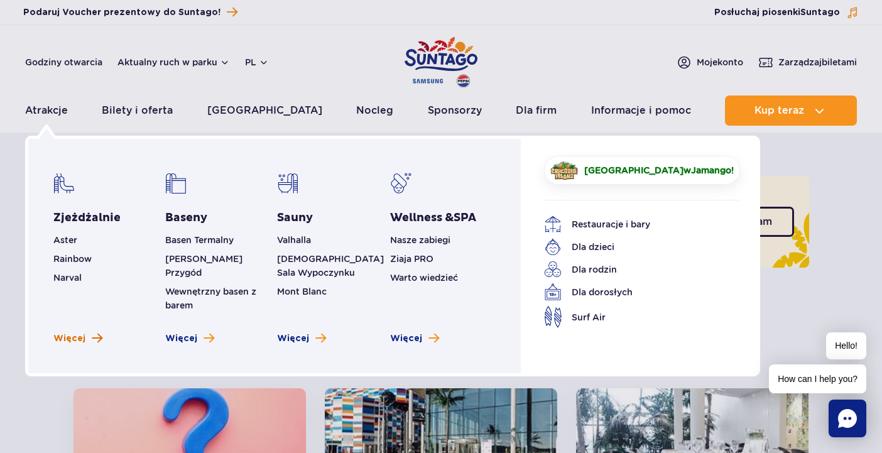
click at [77, 332] on span "Więcej" at bounding box center [69, 338] width 32 height 13
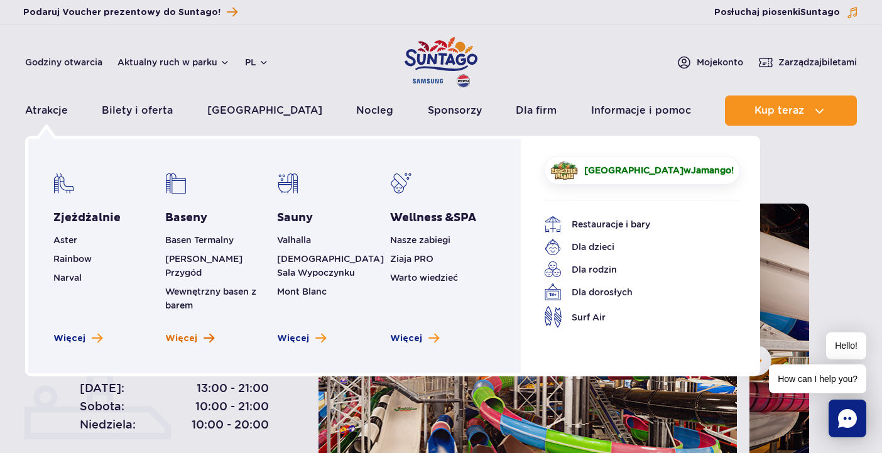
click at [187, 332] on span "Więcej" at bounding box center [181, 338] width 32 height 13
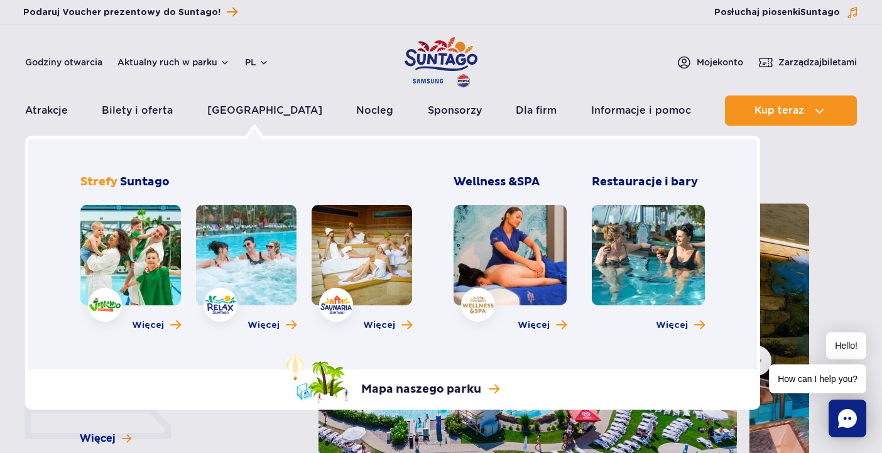
click at [104, 305] on img at bounding box center [104, 305] width 31 height 14
click at [155, 326] on span "Więcej" at bounding box center [148, 325] width 32 height 13
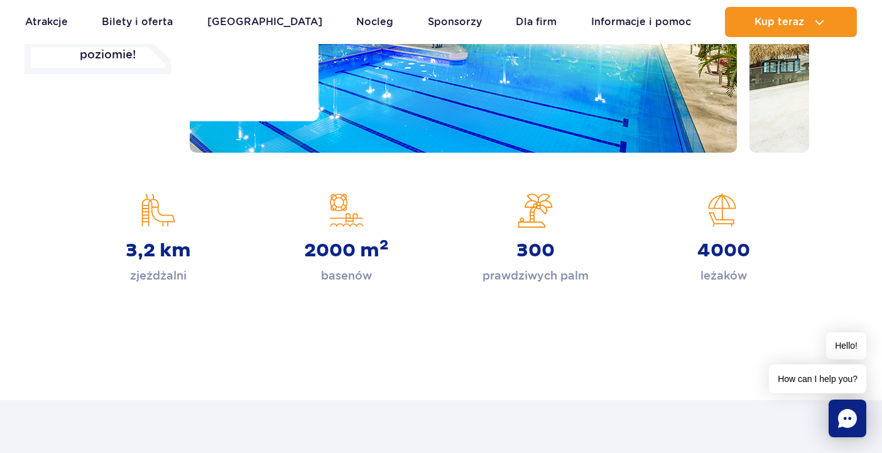
scroll to position [365, 0]
drag, startPoint x: 313, startPoint y: 253, endPoint x: 378, endPoint y: 280, distance: 69.9
click at [378, 280] on div "2000 m 2 basenów" at bounding box center [347, 239] width 170 height 92
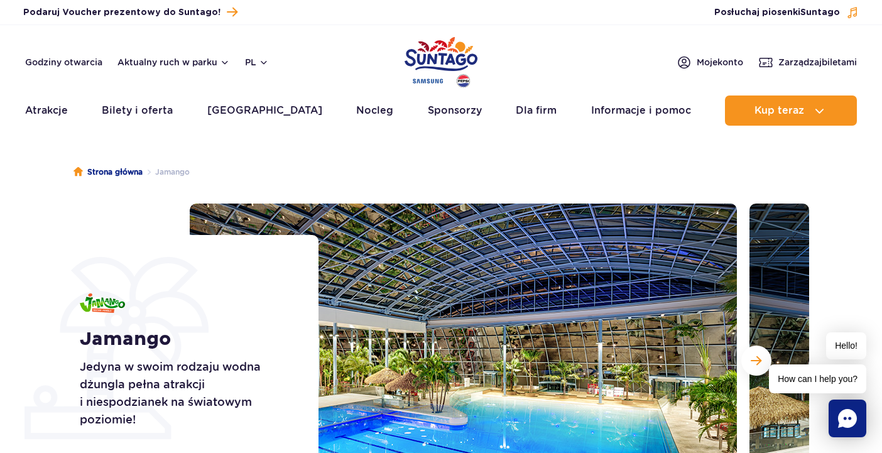
scroll to position [0, 0]
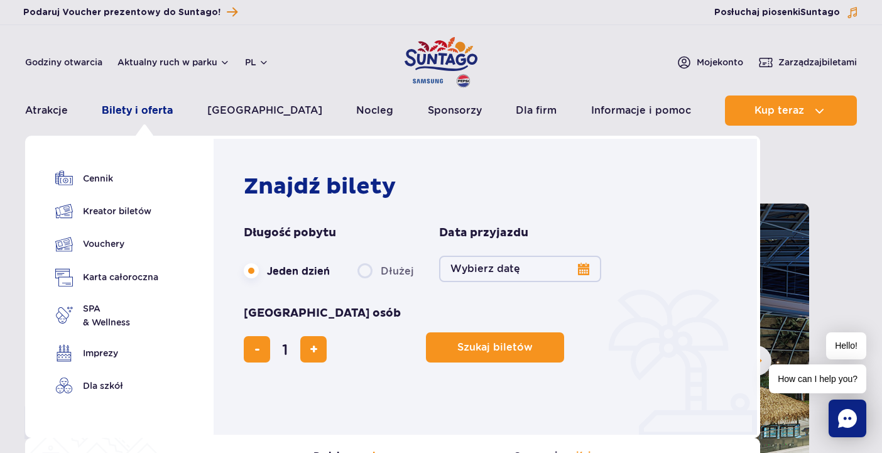
click at [157, 109] on link "Bilety i oferta" at bounding box center [137, 110] width 71 height 30
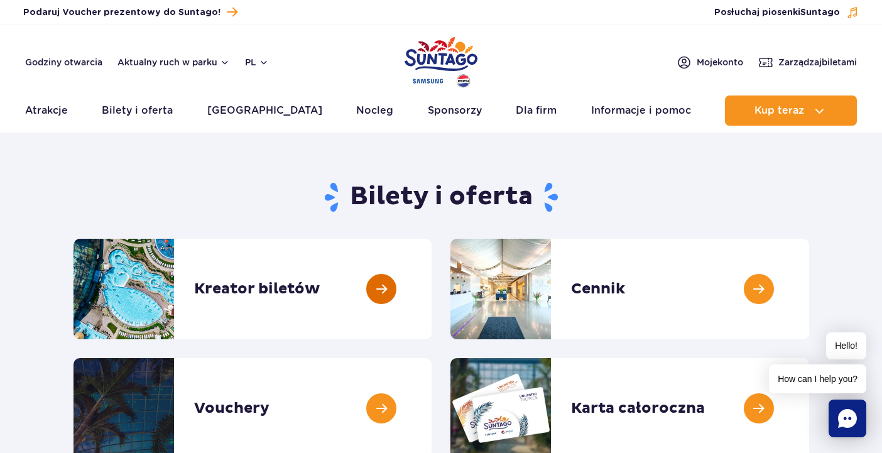
click at [432, 288] on link at bounding box center [432, 289] width 0 height 101
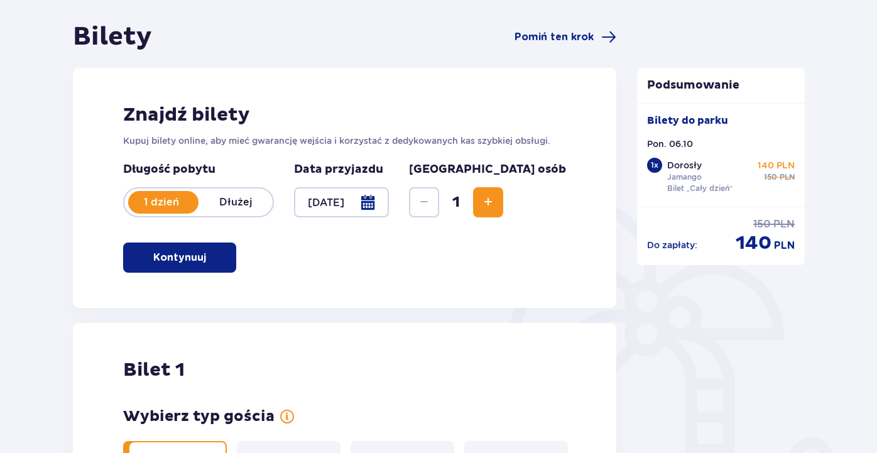
scroll to position [112, 0]
click at [496, 203] on span "Zwiększ" at bounding box center [488, 202] width 15 height 15
click at [554, 203] on div "Znajdź bilety Kupuj bilety online, aby mieć gwarancję wejścia i korzystać z ded…" at bounding box center [344, 188] width 543 height 240
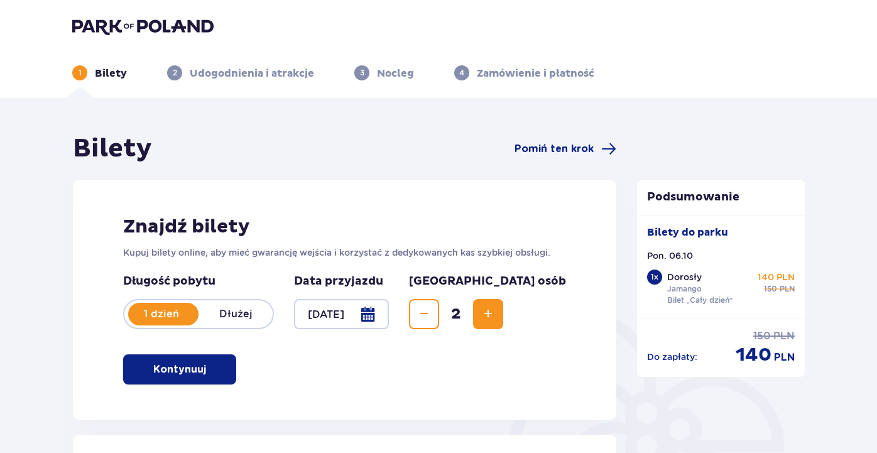
scroll to position [0, 0]
click at [496, 318] on span "Zwiększ" at bounding box center [488, 314] width 15 height 15
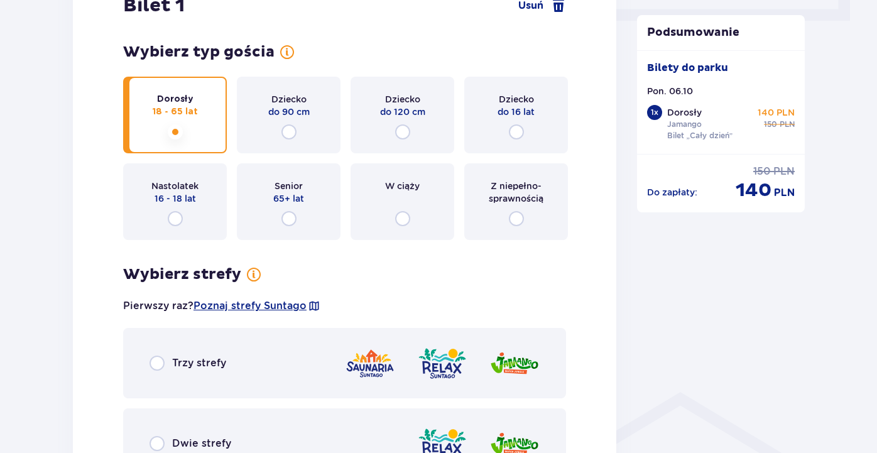
scroll to position [629, 0]
click at [518, 127] on input "radio" at bounding box center [516, 131] width 15 height 15
radio input "true"
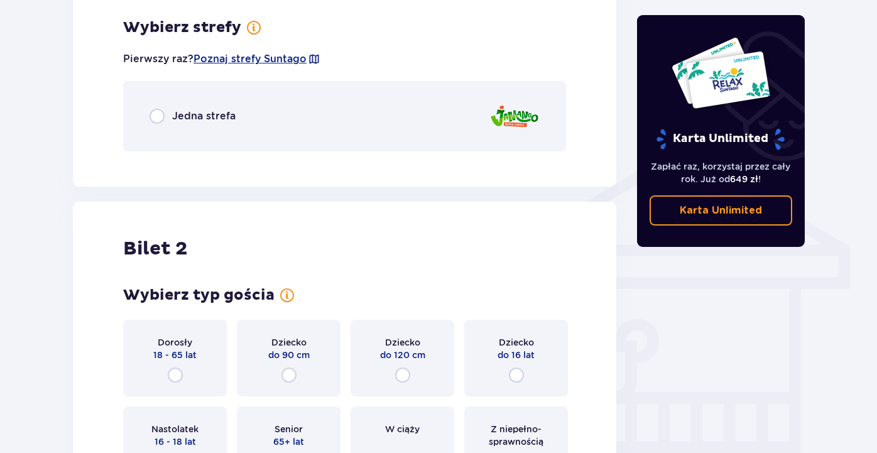
scroll to position [878, 0]
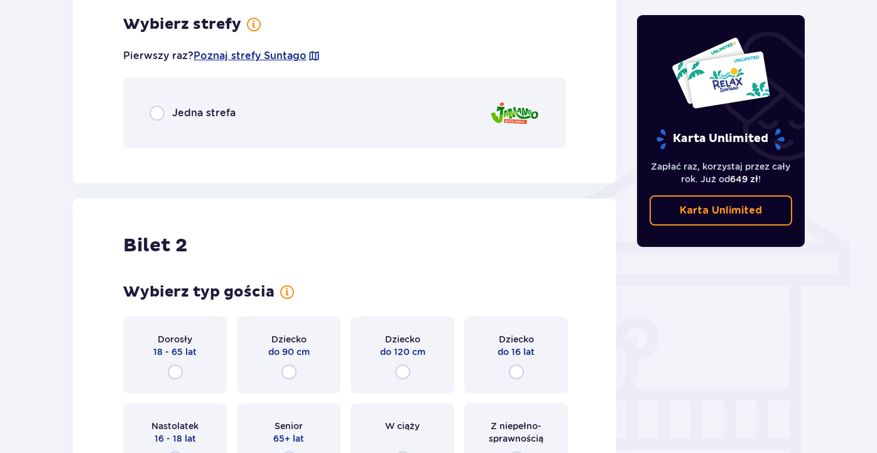
click at [156, 112] on input "radio" at bounding box center [156, 113] width 15 height 15
radio input "true"
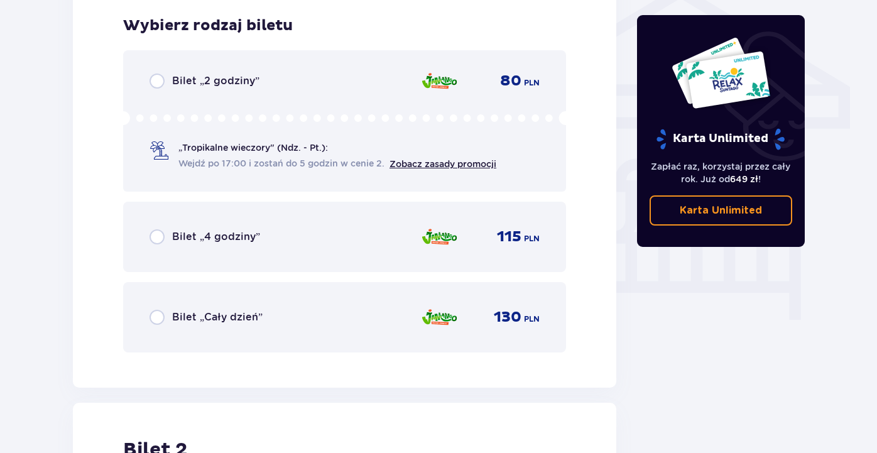
scroll to position [1036, 0]
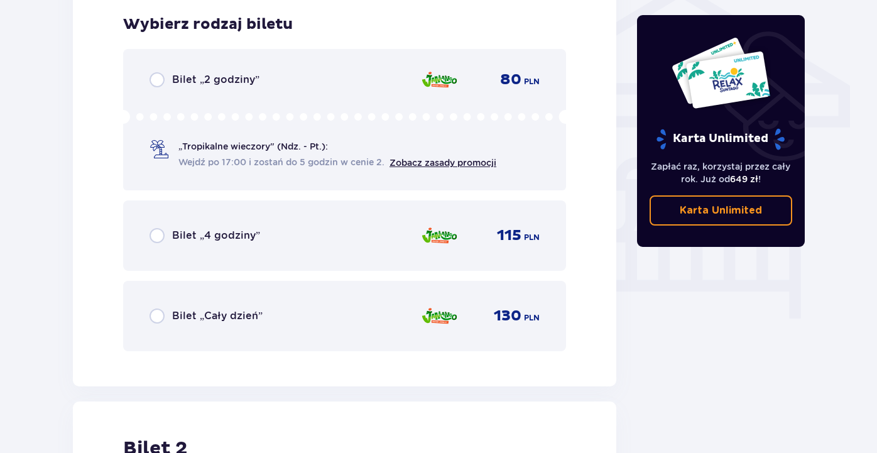
click at [212, 317] on span "Bilet „Cały dzień”" at bounding box center [217, 316] width 90 height 14
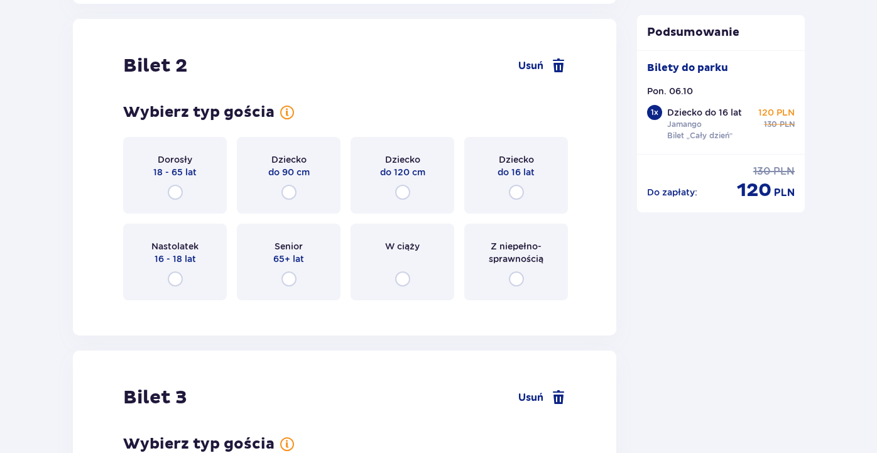
scroll to position [1423, 0]
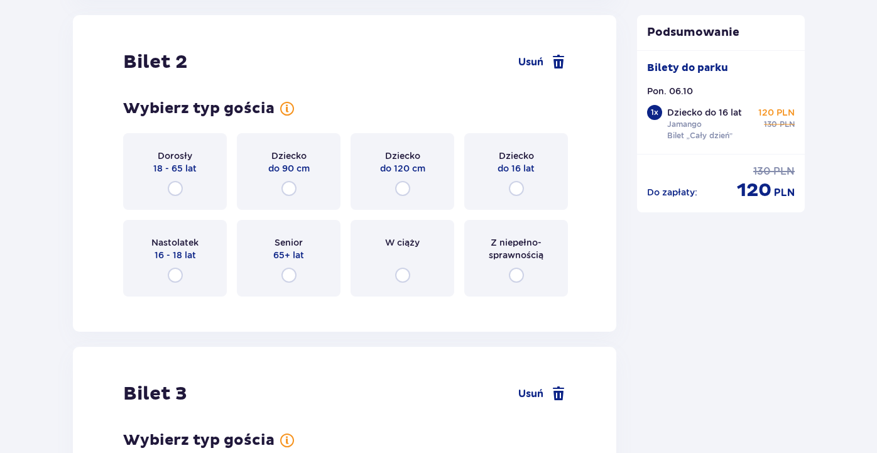
click at [517, 191] on input "radio" at bounding box center [516, 188] width 15 height 15
radio input "true"
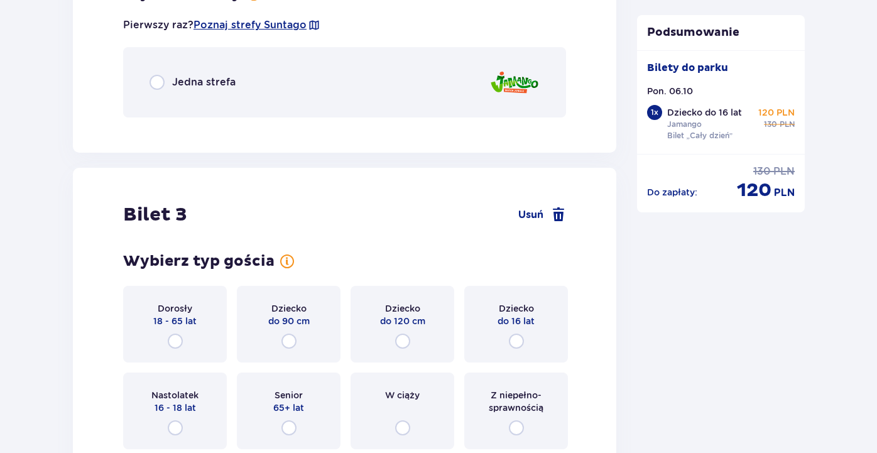
scroll to position [1760, 0]
click at [178, 342] on input "radio" at bounding box center [175, 341] width 15 height 15
radio input "true"
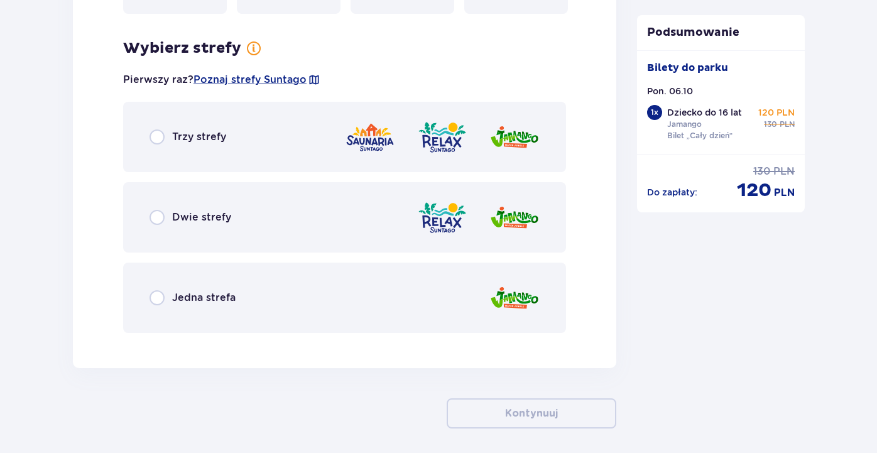
scroll to position [2219, 0]
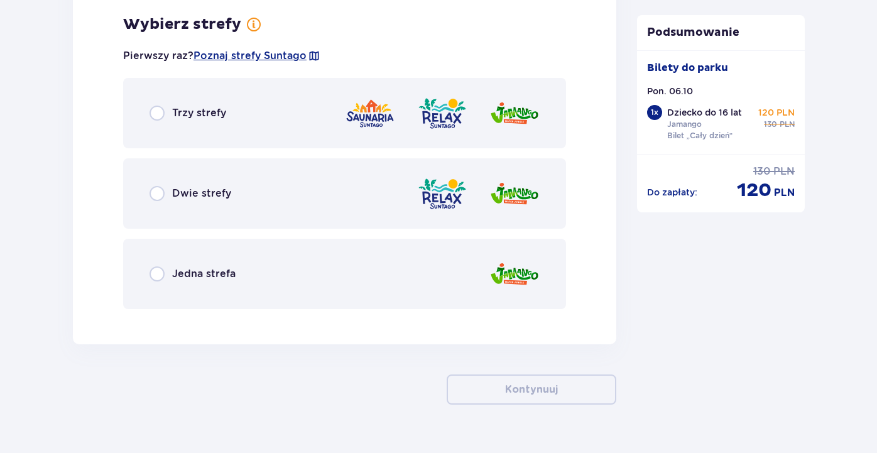
click at [155, 273] on input "radio" at bounding box center [156, 273] width 15 height 15
radio input "true"
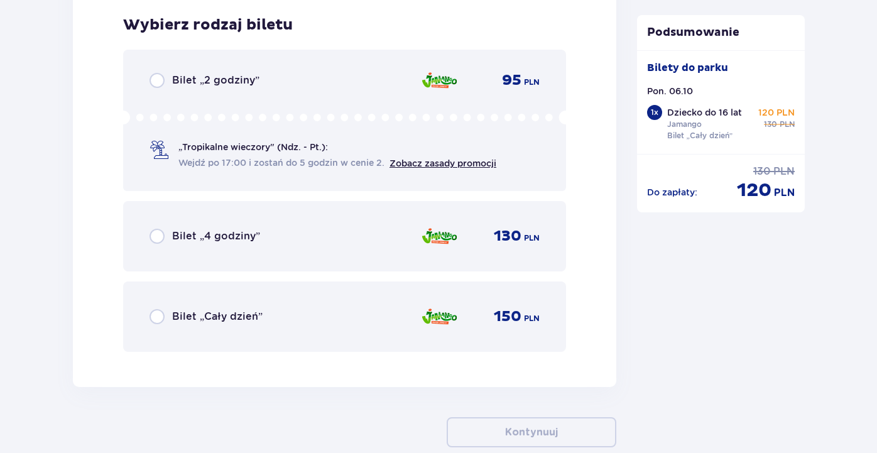
scroll to position [2538, 0]
click at [156, 318] on input "radio" at bounding box center [156, 315] width 15 height 15
radio input "true"
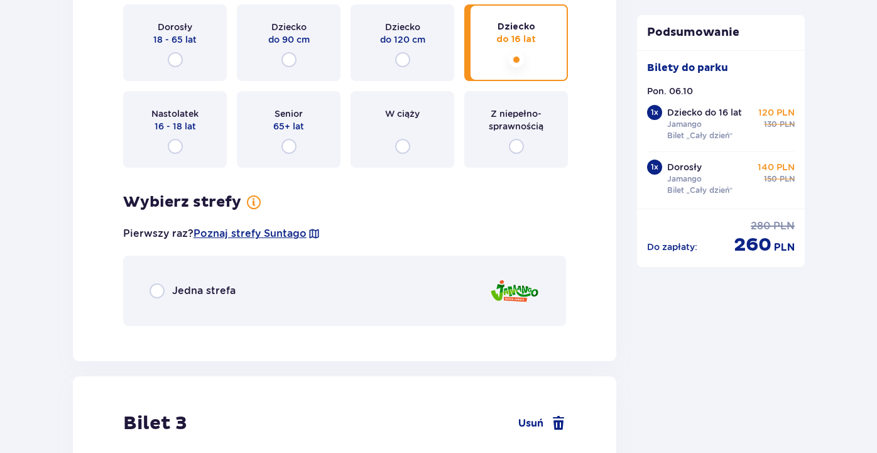
scroll to position [1561, 1]
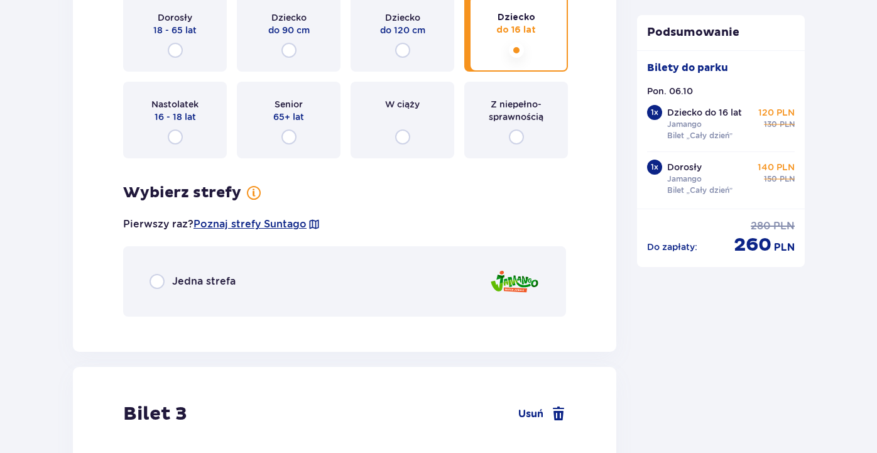
click at [159, 284] on input "radio" at bounding box center [156, 281] width 15 height 15
radio input "true"
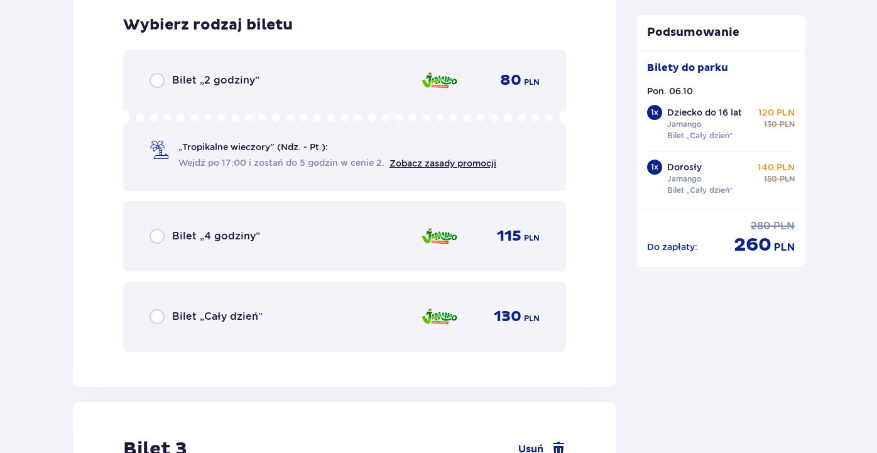
scroll to position [1888, 0]
click at [158, 313] on input "radio" at bounding box center [156, 315] width 15 height 15
radio input "true"
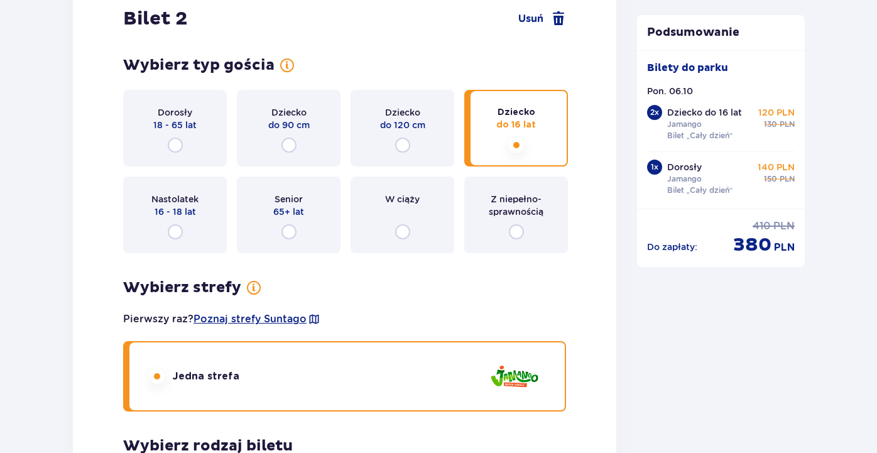
scroll to position [1462, 0]
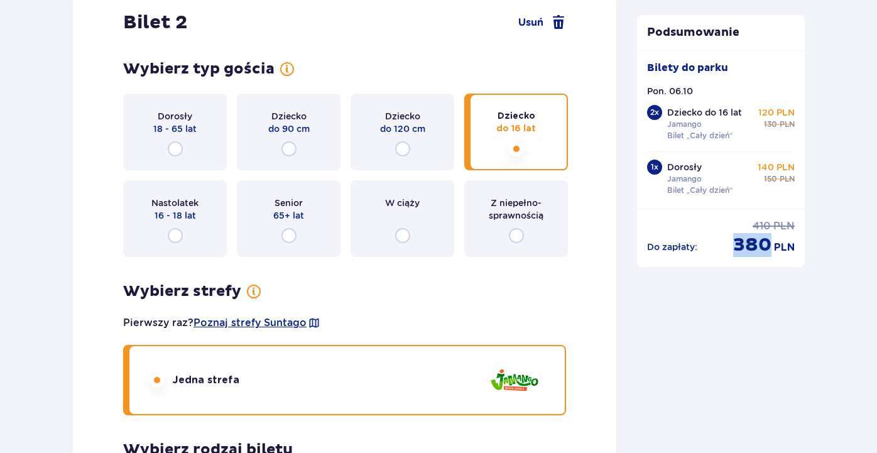
drag, startPoint x: 733, startPoint y: 248, endPoint x: 770, endPoint y: 248, distance: 37.1
click at [770, 248] on span "380" at bounding box center [752, 245] width 38 height 24
click at [769, 249] on span "380" at bounding box center [752, 245] width 38 height 24
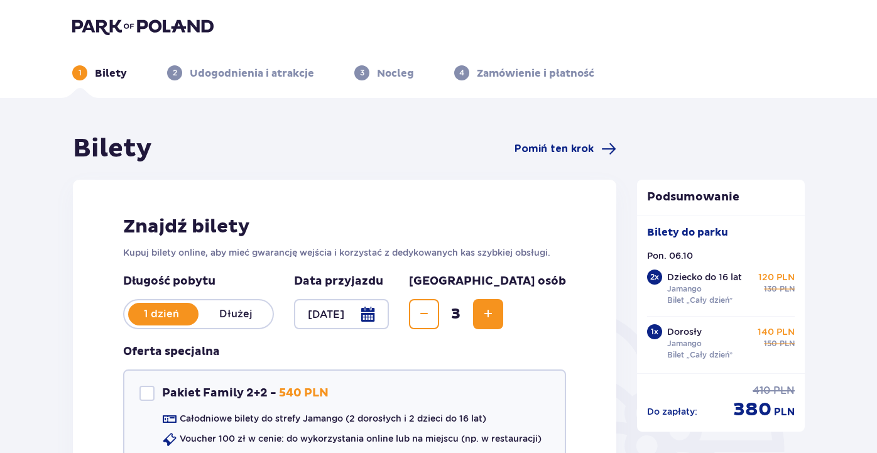
scroll to position [0, 0]
click at [432, 313] on span "Zmniejsz" at bounding box center [423, 314] width 15 height 15
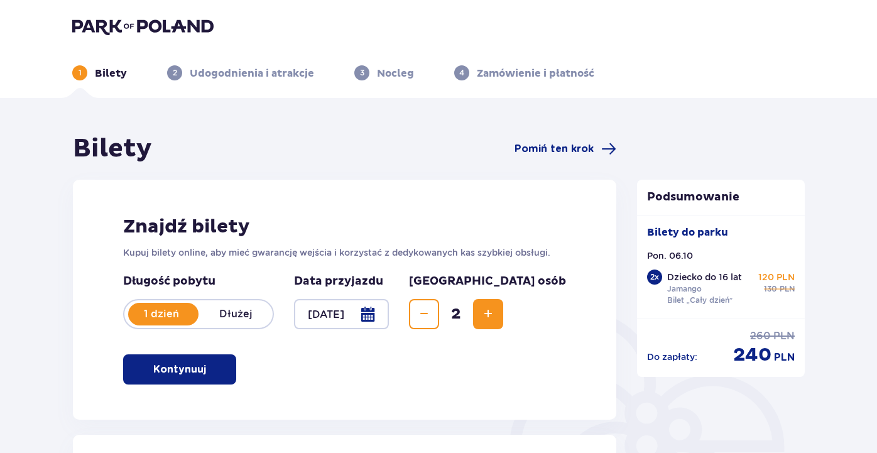
scroll to position [95, 0]
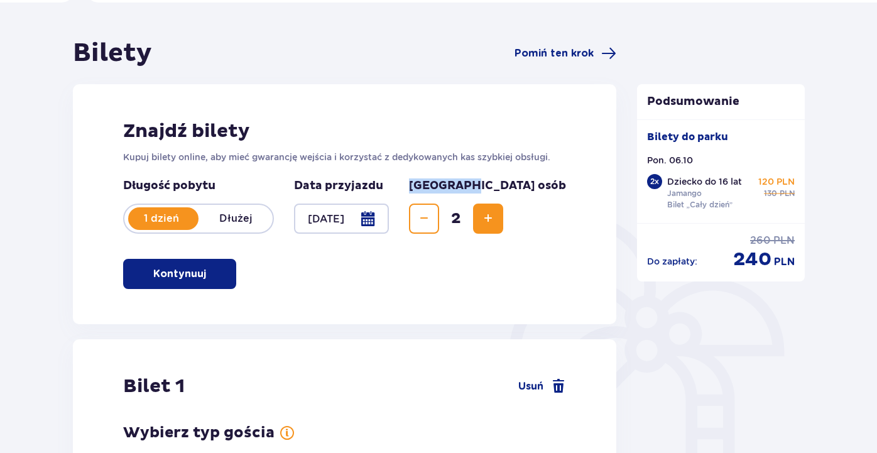
drag, startPoint x: 472, startPoint y: 183, endPoint x: 525, endPoint y: 182, distance: 52.8
click at [525, 182] on p "[GEOGRAPHIC_DATA] osób" at bounding box center [487, 185] width 157 height 15
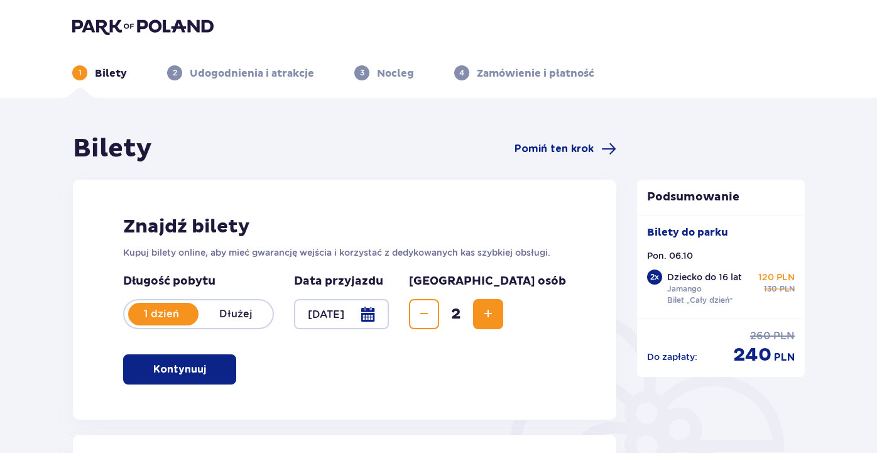
scroll to position [0, 0]
click at [143, 24] on img at bounding box center [142, 27] width 141 height 18
click at [146, 33] on img at bounding box center [142, 27] width 141 height 18
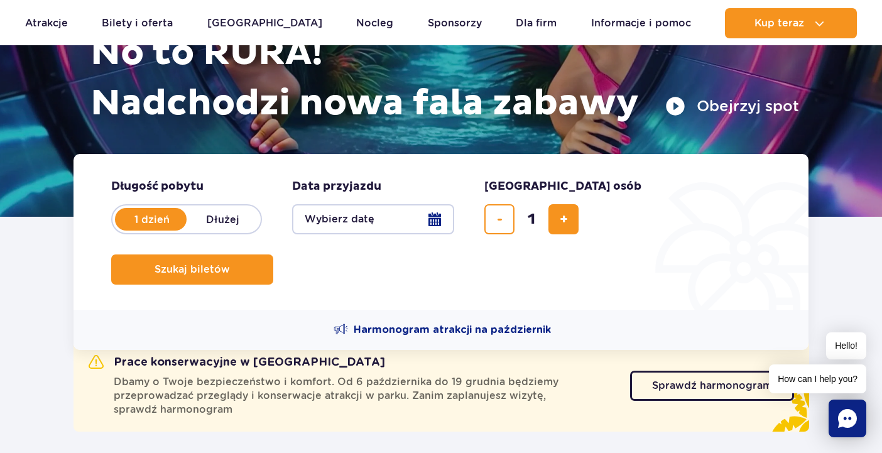
scroll to position [178, 0]
click at [563, 219] on span "dodaj bilet" at bounding box center [564, 219] width 8 height 0
type input "3"
click at [426, 222] on button "Wybierz datę" at bounding box center [373, 219] width 162 height 30
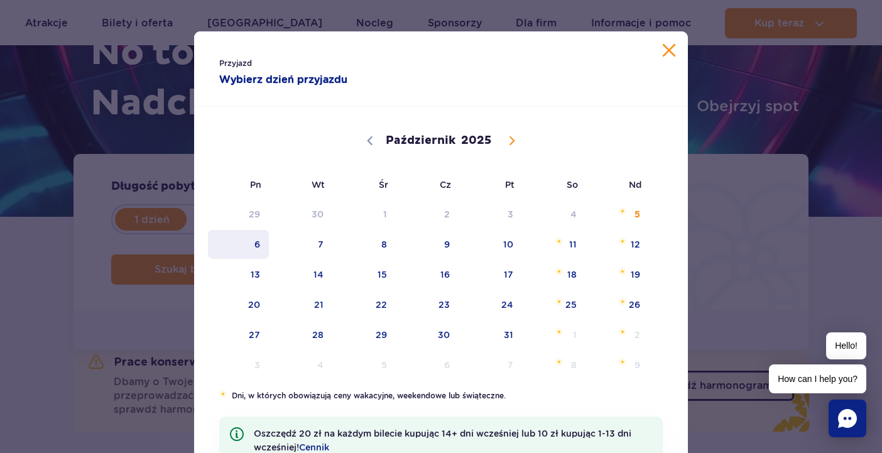
click at [253, 246] on span "6" at bounding box center [238, 244] width 63 height 29
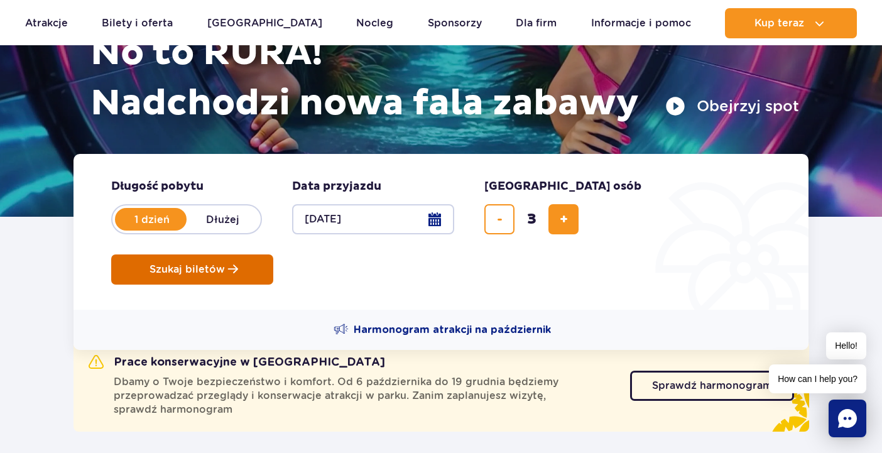
click at [225, 264] on span "Szukaj biletów" at bounding box center [186, 269] width 75 height 11
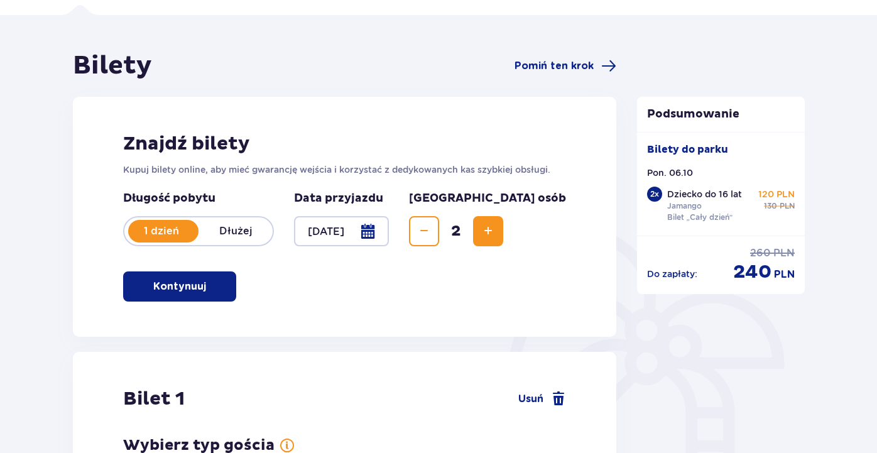
scroll to position [85, 0]
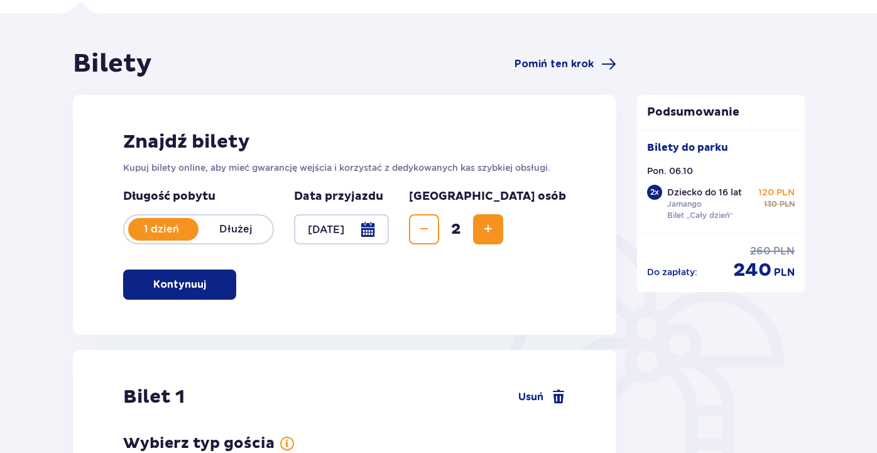
click at [503, 217] on button "Zwiększ" at bounding box center [488, 229] width 30 height 30
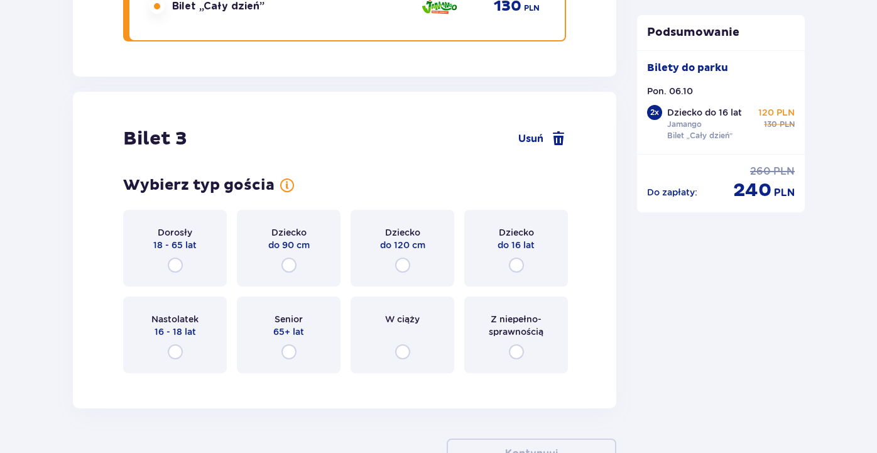
scroll to position [2200, 0]
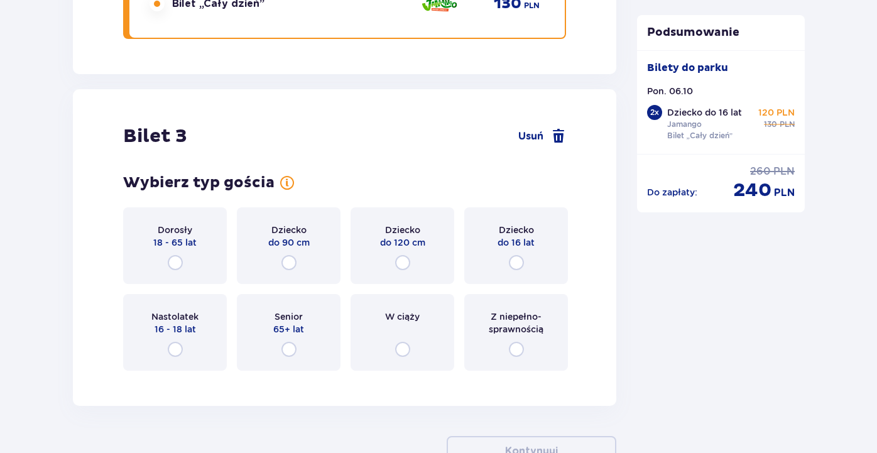
click at [178, 256] on input "radio" at bounding box center [175, 262] width 15 height 15
radio input "true"
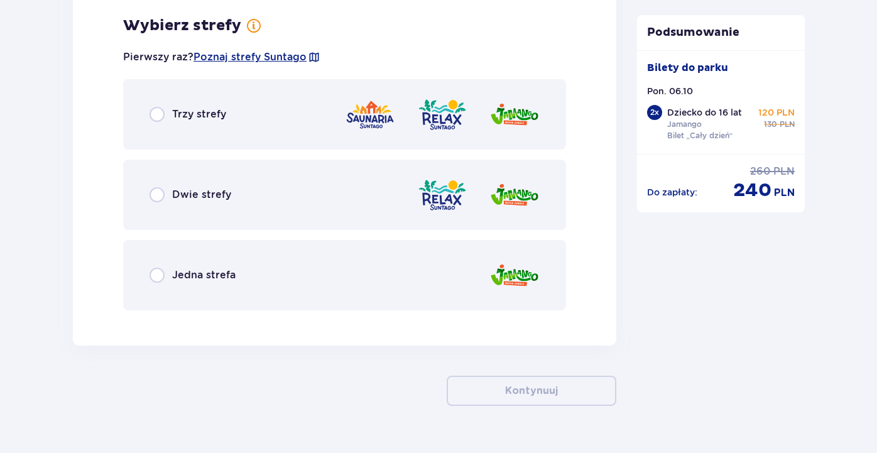
scroll to position [2580, 0]
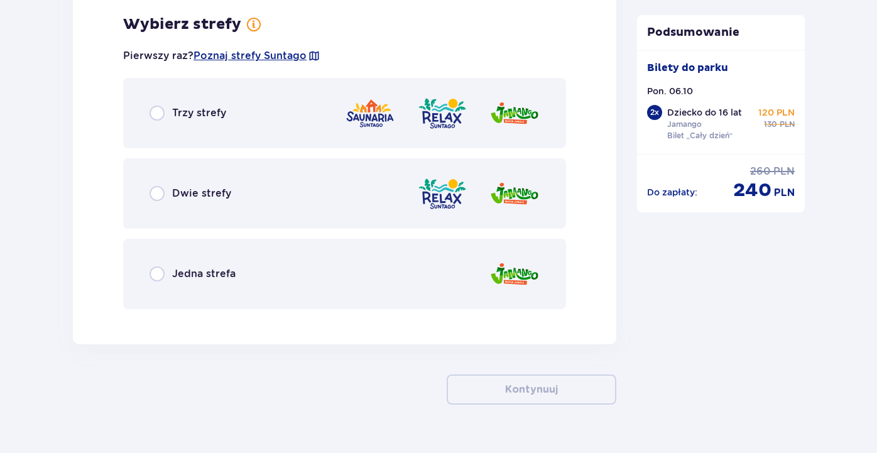
click at [156, 272] on input "radio" at bounding box center [156, 273] width 15 height 15
radio input "true"
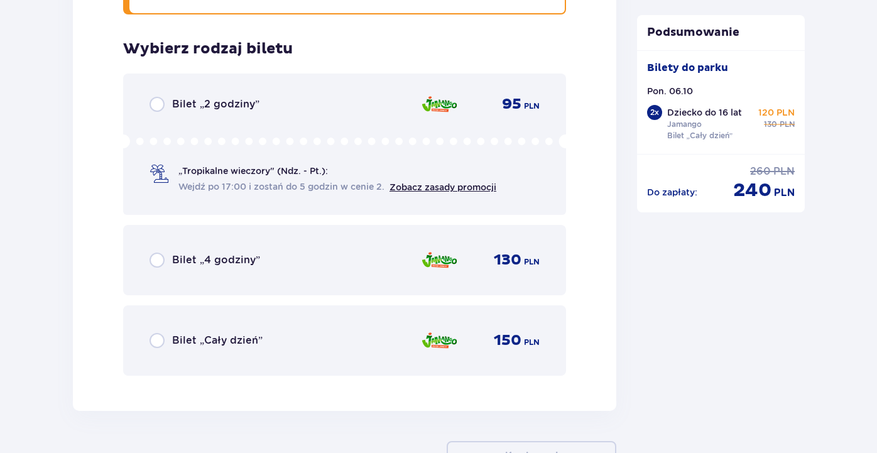
scroll to position [2900, 0]
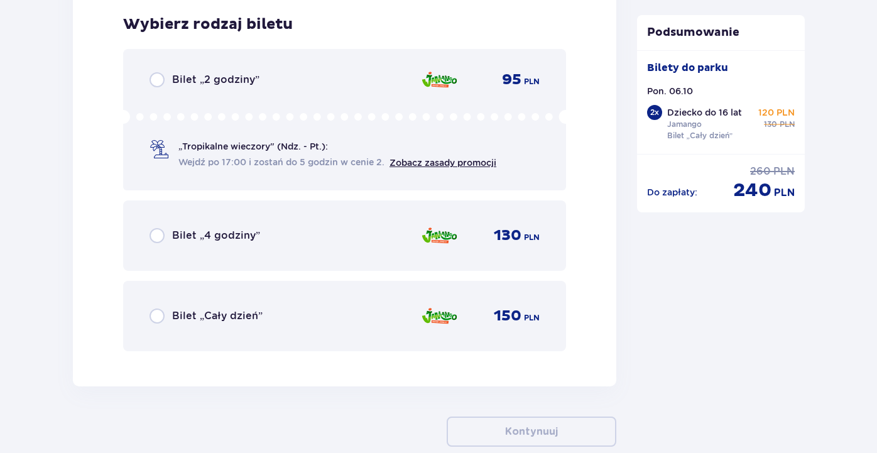
click at [158, 315] on input "radio" at bounding box center [156, 315] width 15 height 15
radio input "true"
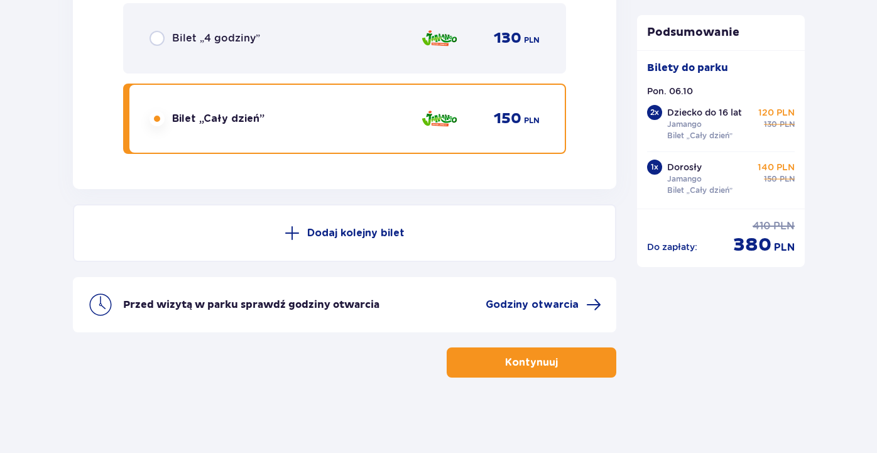
scroll to position [3097, 0]
click at [559, 304] on span "Godziny otwarcia" at bounding box center [532, 305] width 93 height 14
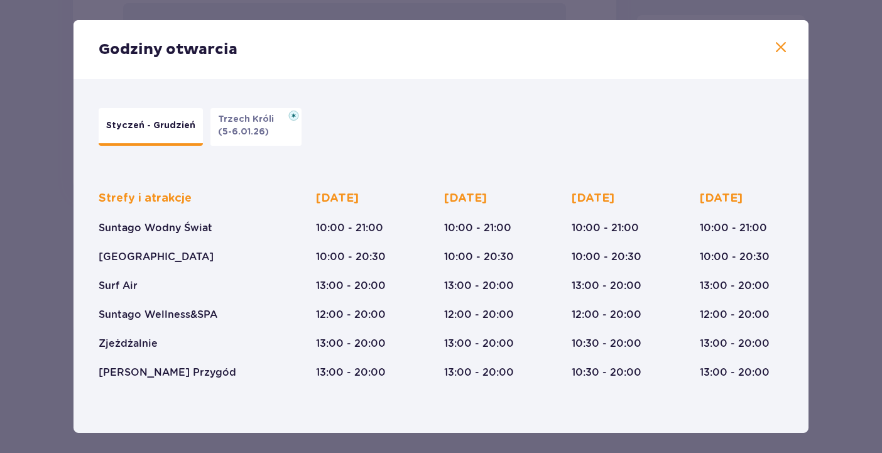
click at [778, 45] on span at bounding box center [780, 47] width 15 height 15
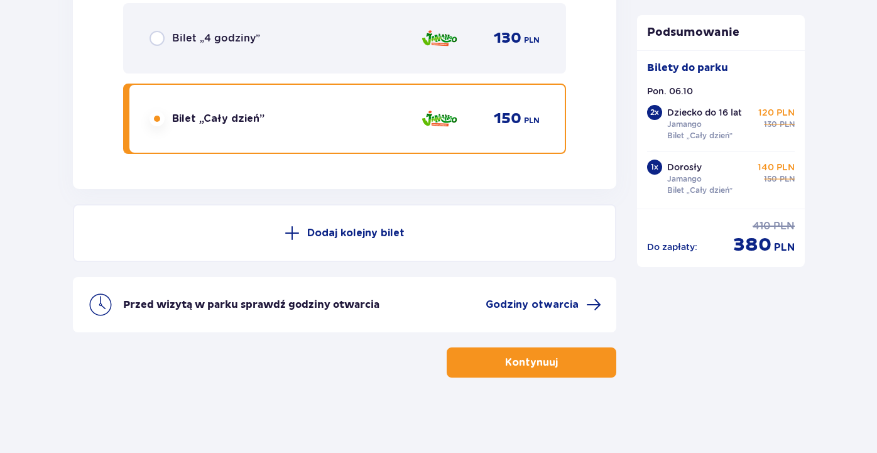
click at [548, 359] on button "Kontynuuj" at bounding box center [532, 362] width 170 height 30
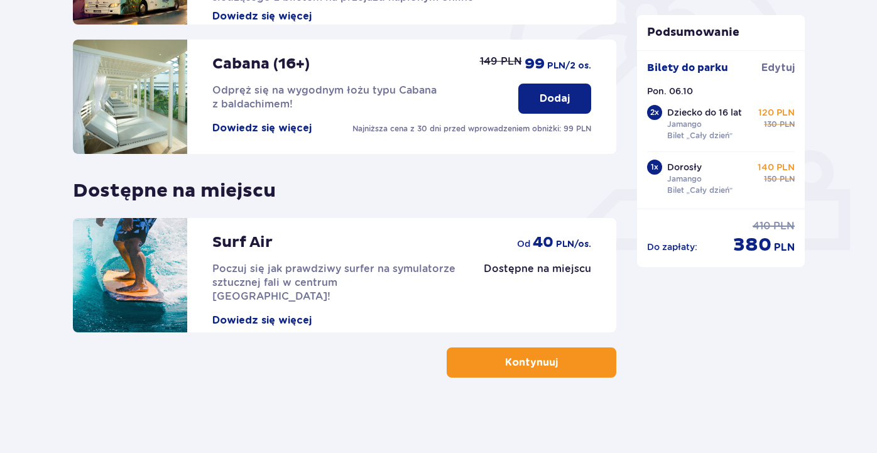
scroll to position [399, 0]
click at [533, 362] on p "Kontynuuj" at bounding box center [531, 363] width 53 height 14
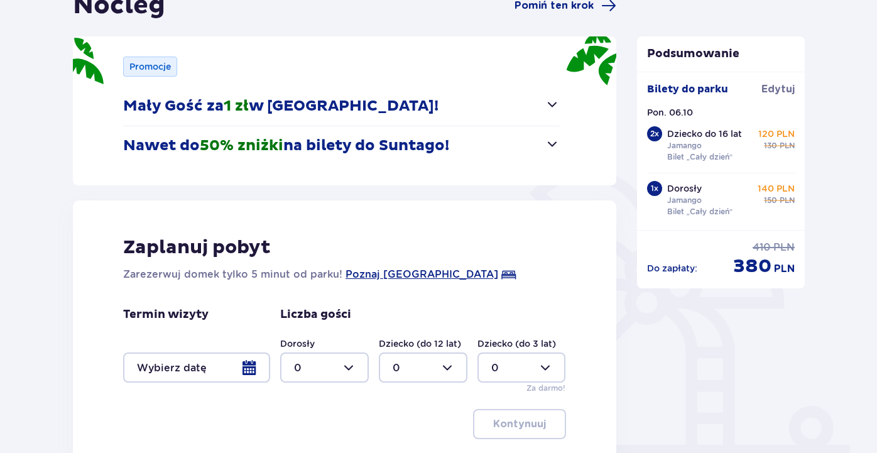
scroll to position [142, 0]
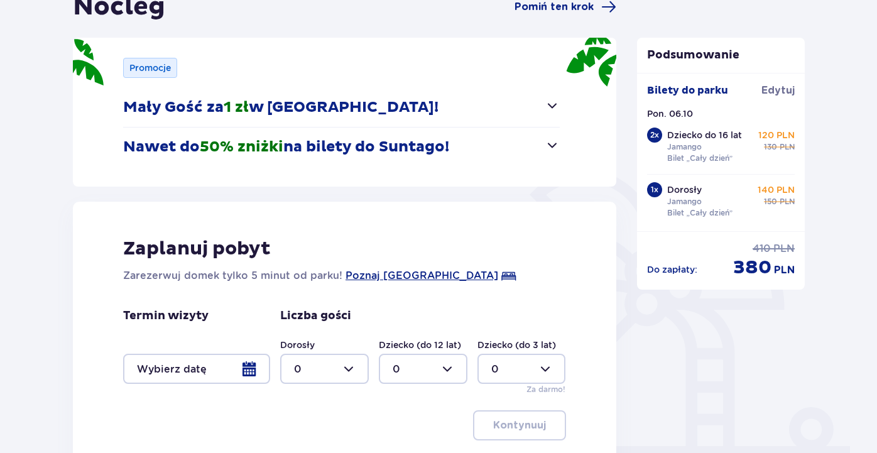
click at [552, 109] on span "button" at bounding box center [552, 105] width 15 height 15
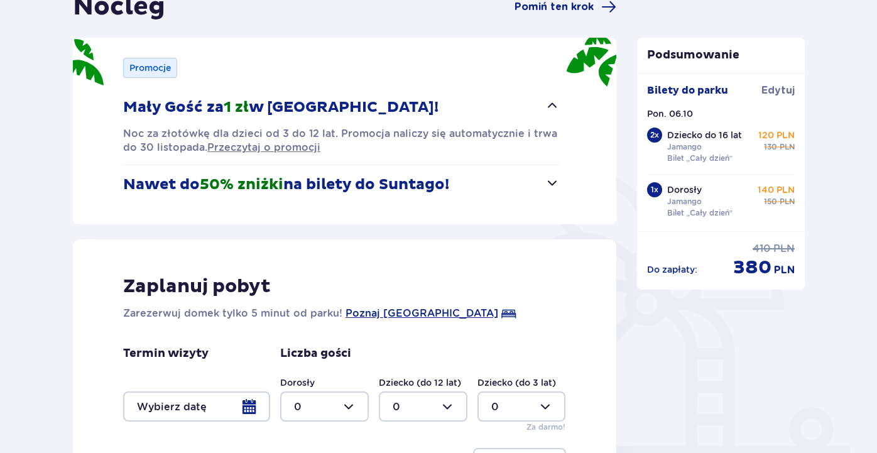
click at [548, 106] on span "button" at bounding box center [552, 105] width 15 height 15
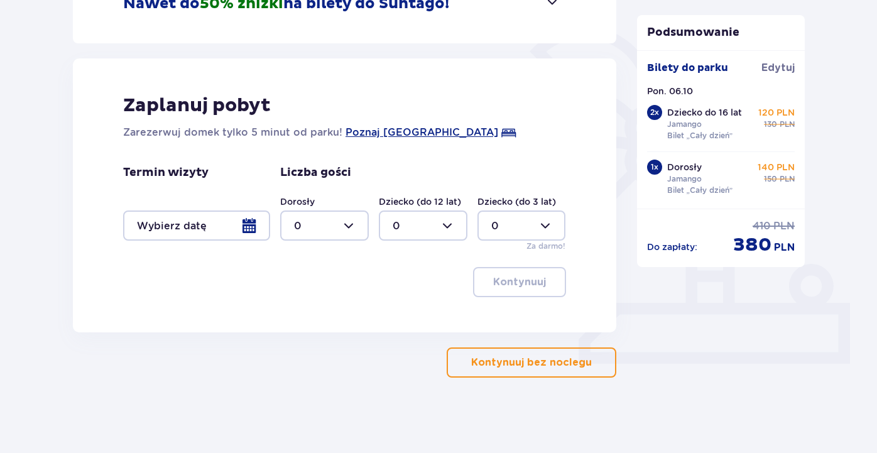
scroll to position [285, 0]
click at [346, 228] on div at bounding box center [324, 225] width 89 height 30
click at [300, 288] on div "1" at bounding box center [324, 290] width 61 height 14
type input "1"
click at [422, 224] on div at bounding box center [423, 225] width 89 height 30
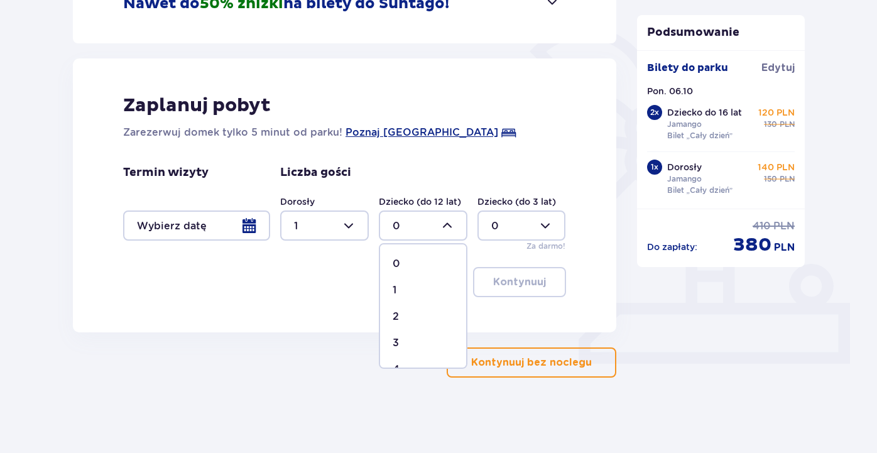
click at [402, 316] on div "2" at bounding box center [423, 317] width 61 height 14
type input "2"
click at [519, 223] on div at bounding box center [521, 225] width 89 height 30
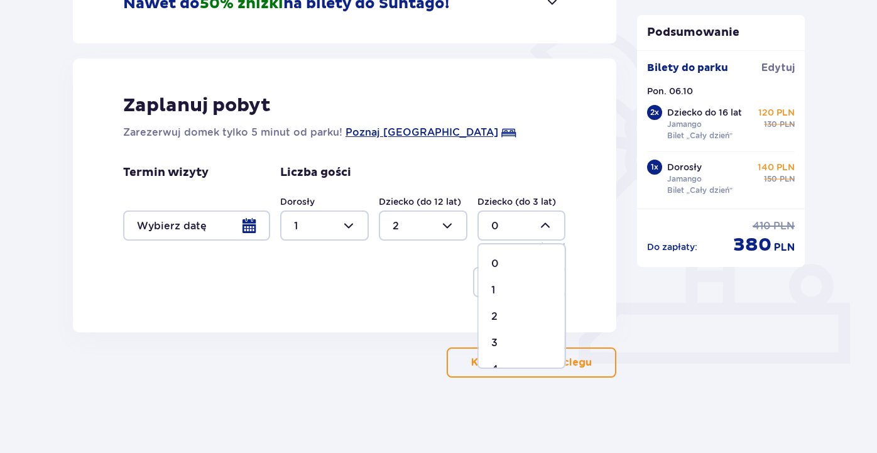
click at [383, 277] on div "Kontynuuj" at bounding box center [344, 282] width 443 height 30
click at [245, 222] on div at bounding box center [196, 225] width 147 height 30
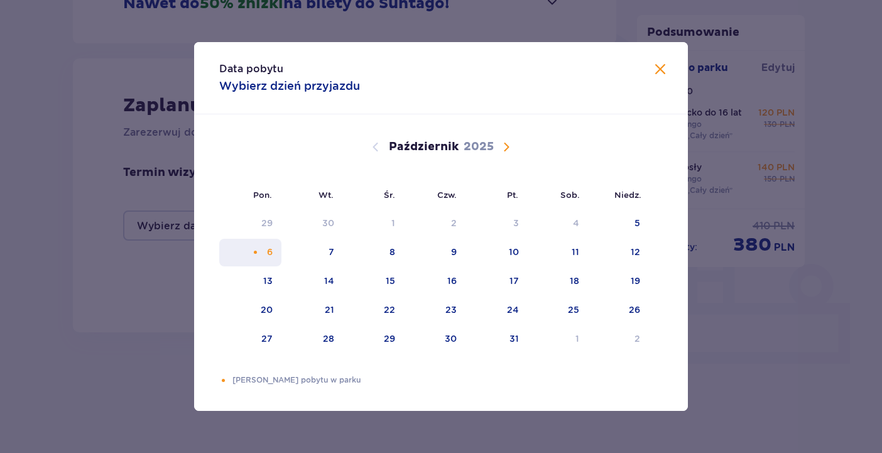
click at [272, 252] on div "6" at bounding box center [270, 252] width 6 height 13
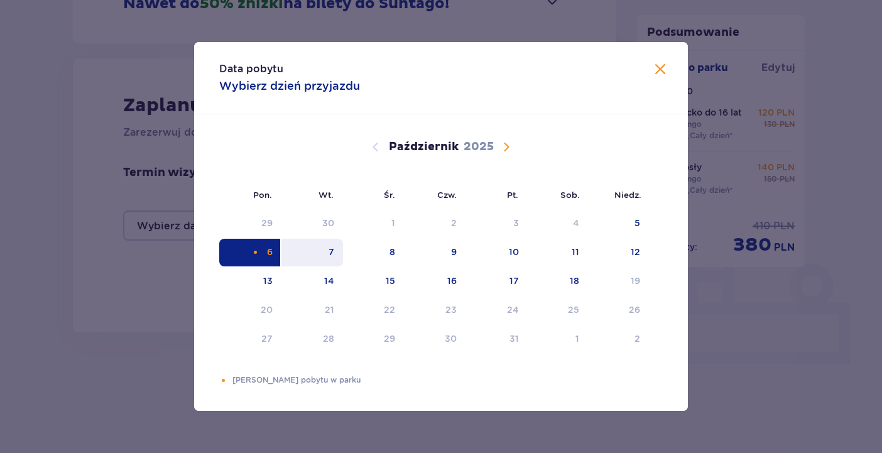
click at [308, 259] on div "7" at bounding box center [312, 253] width 62 height 28
type input "06.10.25 - 07.10.25"
type input "0"
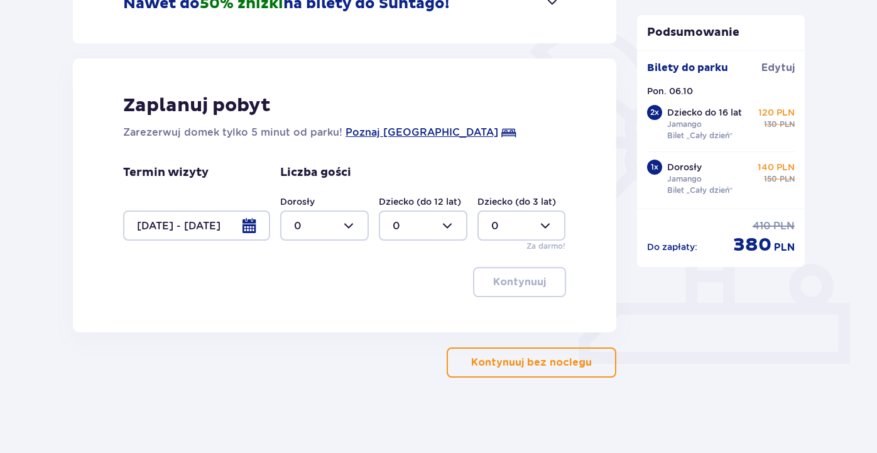
click at [134, 296] on div "Kontynuuj" at bounding box center [344, 282] width 443 height 30
click at [553, 361] on p "Kontynuuj bez noclegu" at bounding box center [531, 363] width 121 height 14
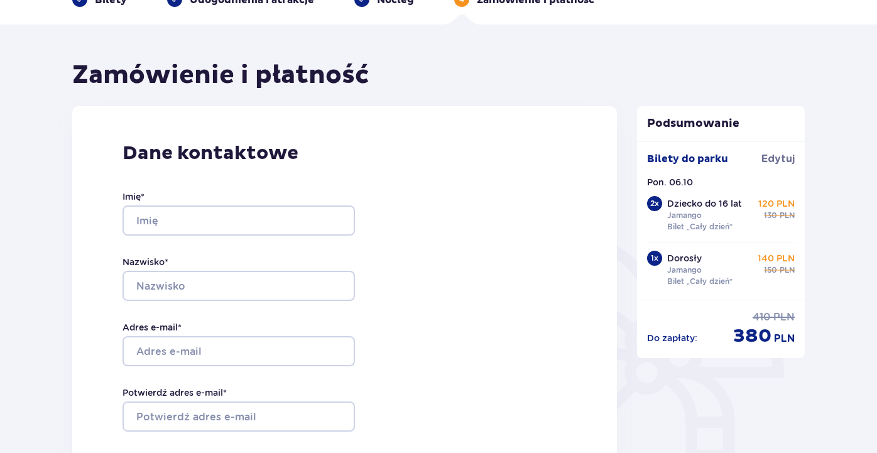
scroll to position [74, 0]
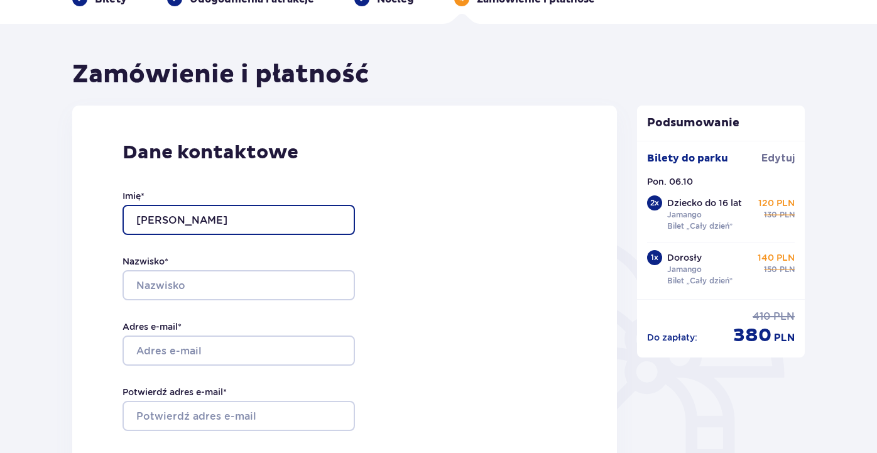
type input "Pavel"
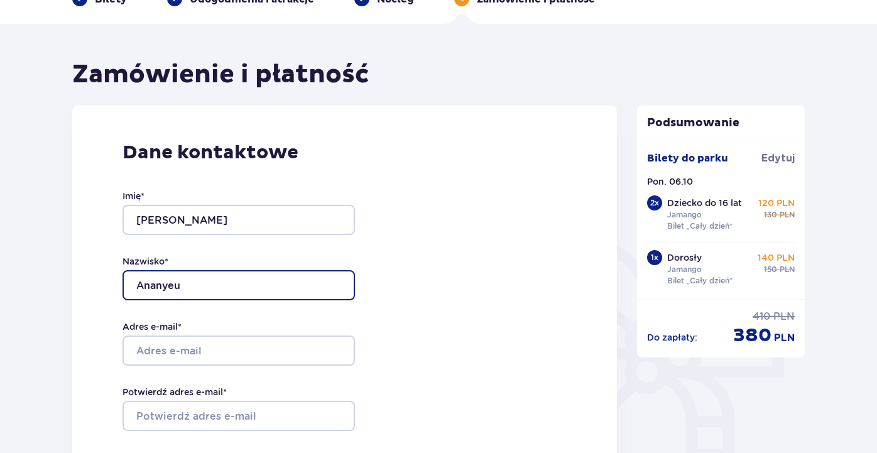
type input "Ananyeu"
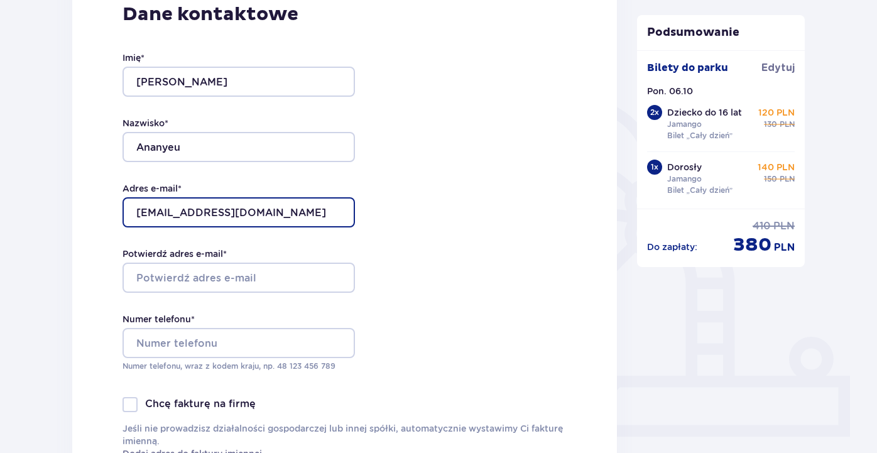
scroll to position [213, 0]
type input "paxer.ananyev@gmail.com"
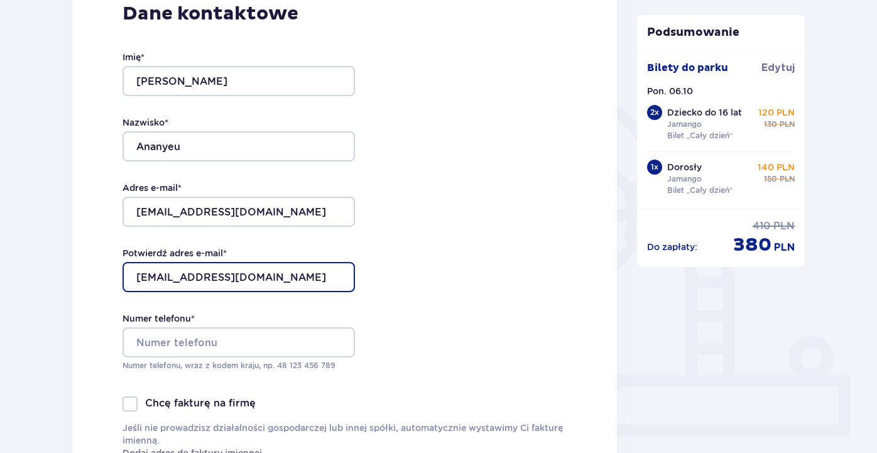
type input "paxer.ananyev@gmail.com"
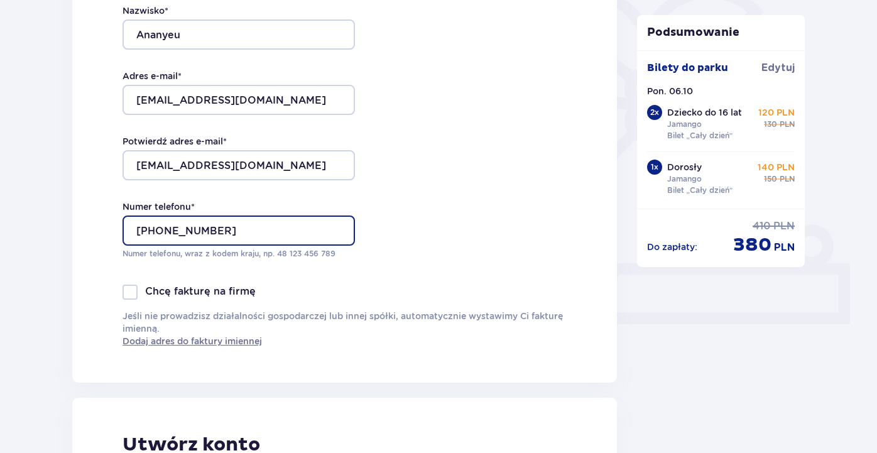
scroll to position [327, 0]
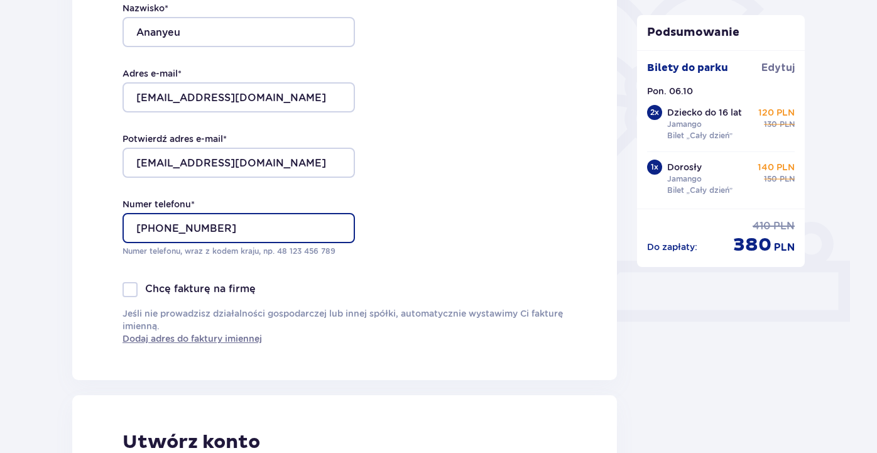
click at [141, 225] on input "+48880877679" at bounding box center [238, 228] width 232 height 30
type input "48880877679"
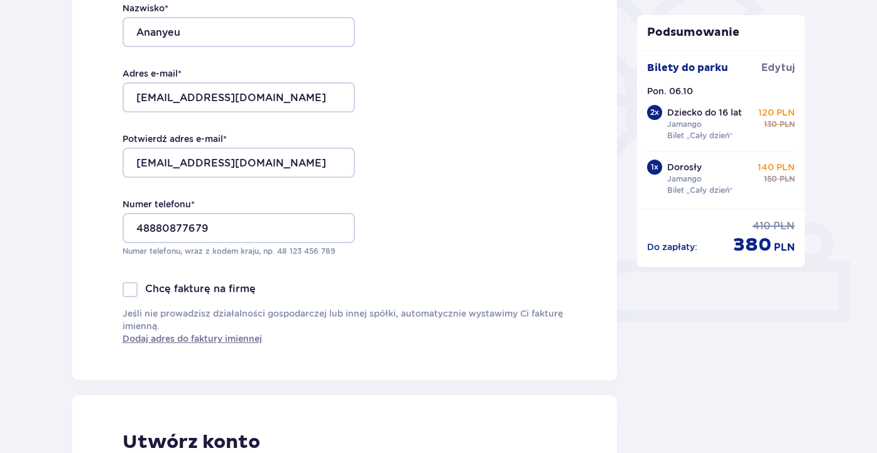
click at [144, 249] on p "Numer telefonu, wraz z kodem kraju, np. 48 ​123 ​456 ​789" at bounding box center [238, 251] width 232 height 11
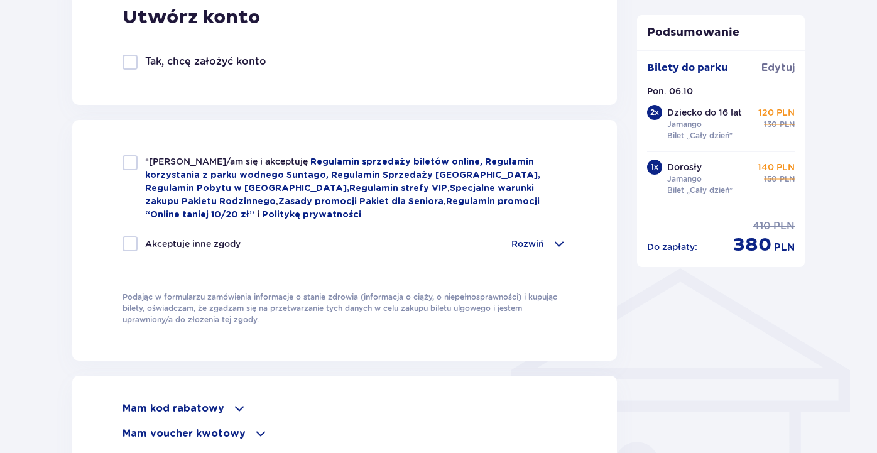
scroll to position [757, 0]
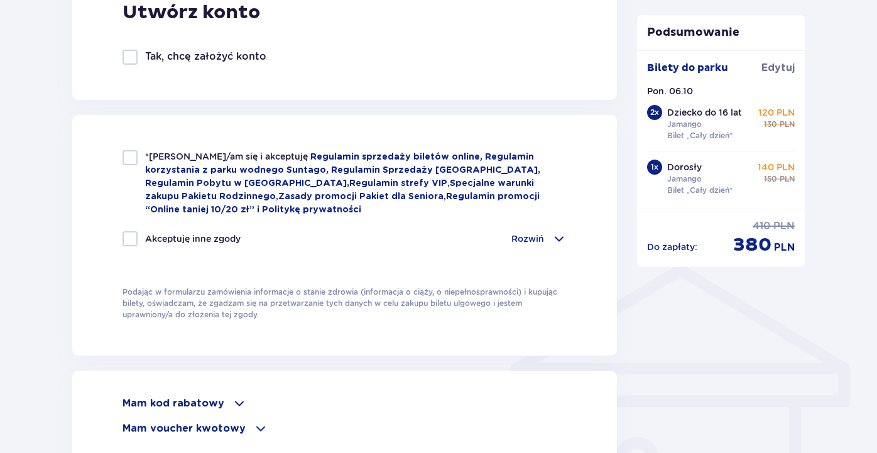
click at [129, 161] on div at bounding box center [129, 157] width 15 height 15
checkbox input "true"
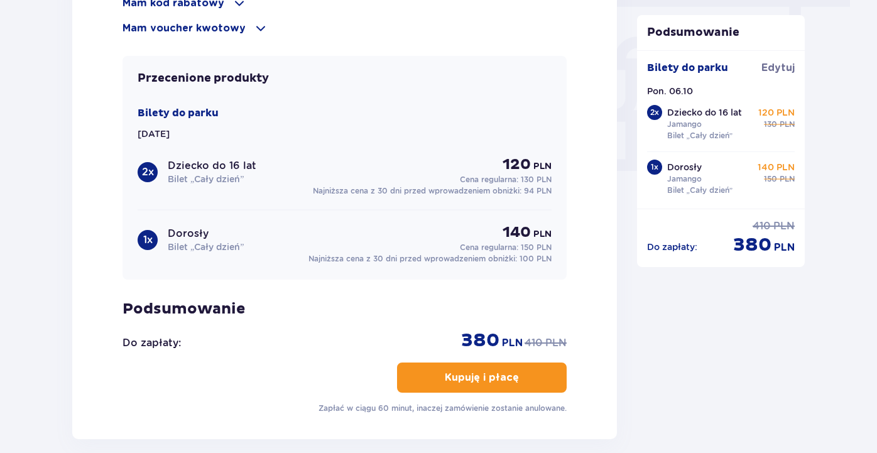
scroll to position [1157, 0]
click at [504, 378] on p "Kupuję i płacę" at bounding box center [482, 378] width 74 height 14
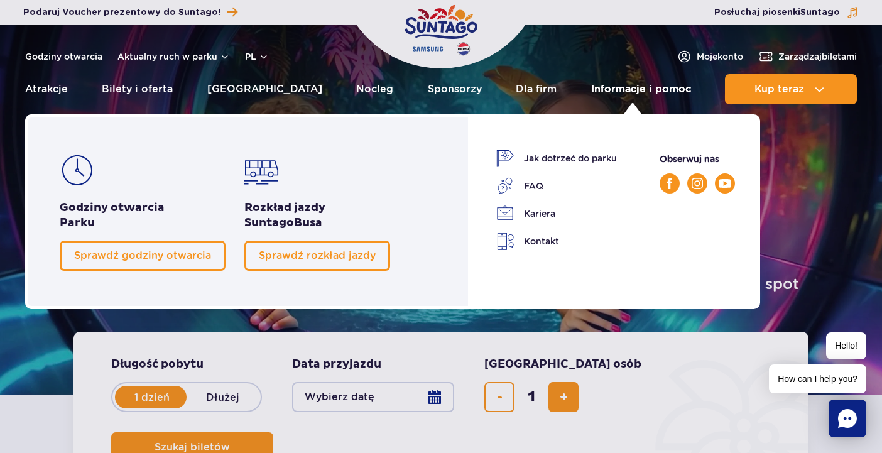
click at [643, 90] on link "Informacje i pomoc" at bounding box center [641, 89] width 100 height 30
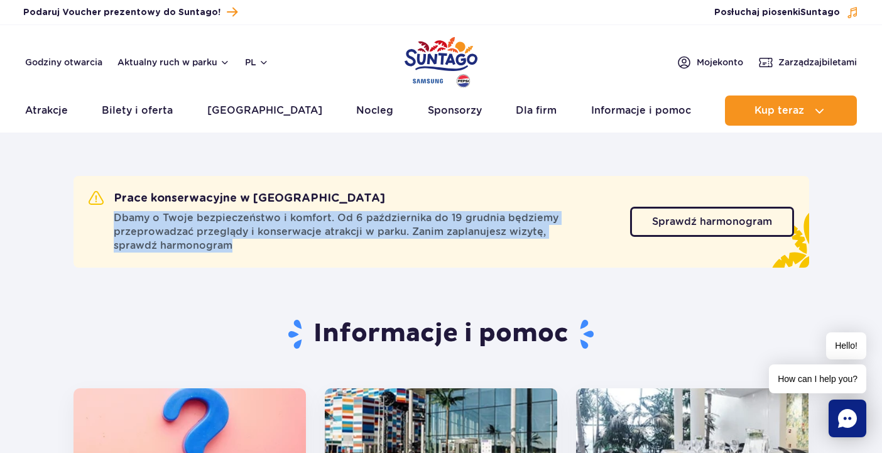
drag, startPoint x: 114, startPoint y: 216, endPoint x: 272, endPoint y: 248, distance: 160.9
click at [272, 248] on span "Dbamy o Twoje bezpieczeństwo i komfort. Od 6 października do 19 grudnia będziem…" at bounding box center [364, 231] width 501 height 41
copy span "Dbamy o Twoje bezpieczeństwo i komfort. Od 6 października do 19 grudnia będziem…"
click at [675, 220] on span "Sprawdź harmonogram" at bounding box center [703, 222] width 120 height 10
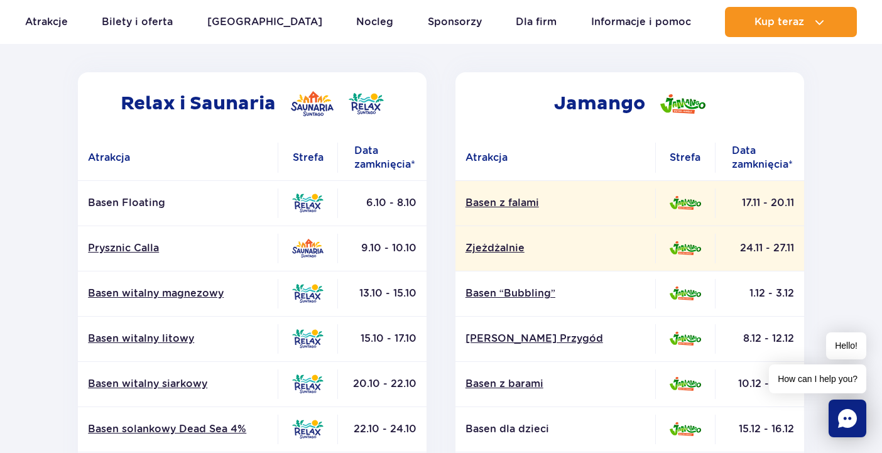
scroll to position [194, 0]
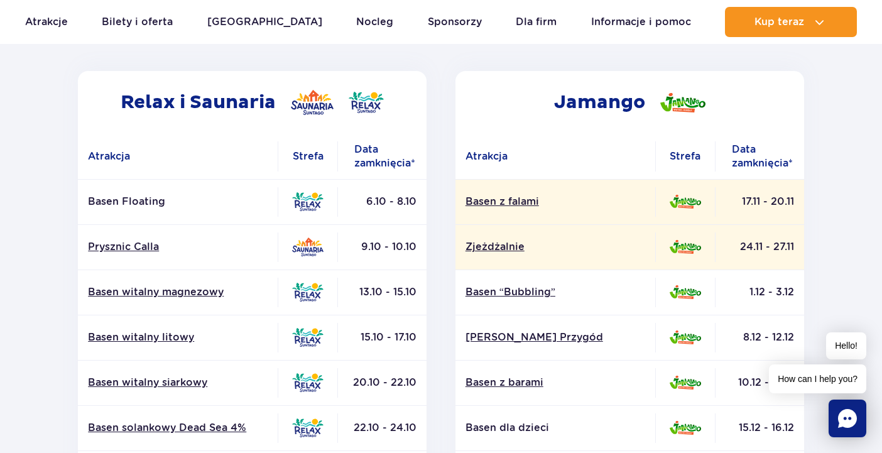
drag, startPoint x: 557, startPoint y: 103, endPoint x: 671, endPoint y: 102, distance: 113.7
click at [671, 102] on h2 "Jamango" at bounding box center [629, 102] width 349 height 63
drag, startPoint x: 742, startPoint y: 201, endPoint x: 793, endPoint y: 200, distance: 50.3
click at [793, 200] on td "17.11 - 20.11" at bounding box center [759, 201] width 89 height 45
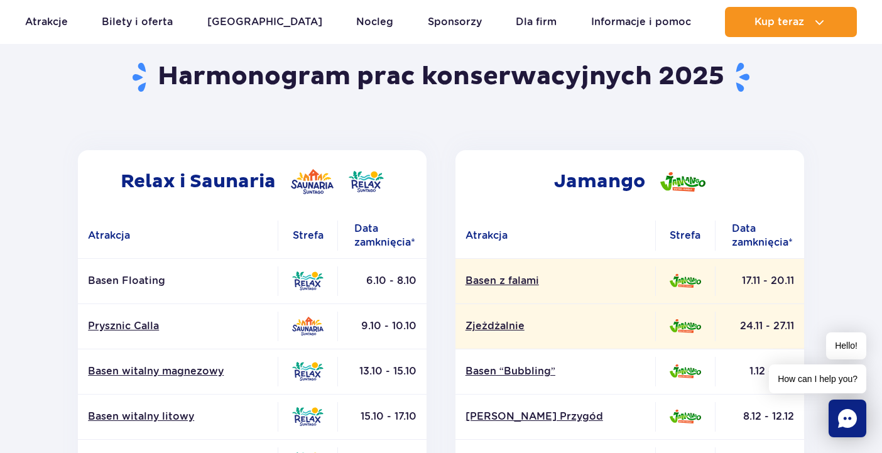
scroll to position [108, 0]
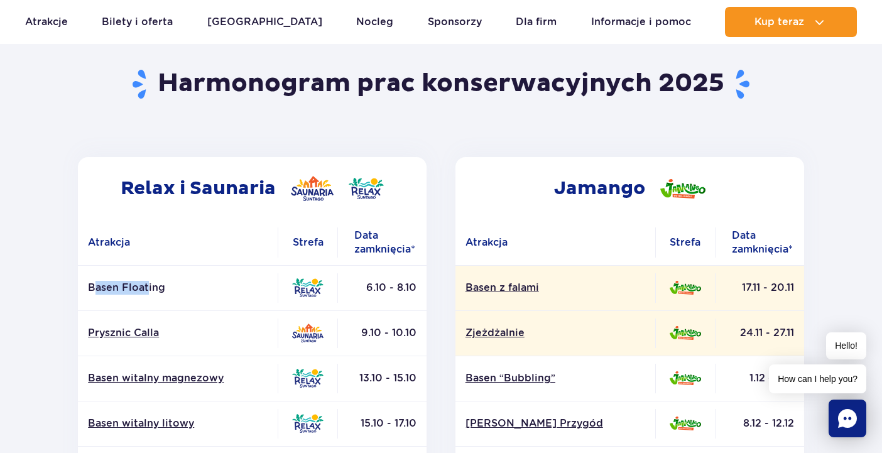
drag, startPoint x: 95, startPoint y: 290, endPoint x: 148, endPoint y: 286, distance: 53.6
click at [148, 286] on p "Basen Floating" at bounding box center [178, 288] width 180 height 14
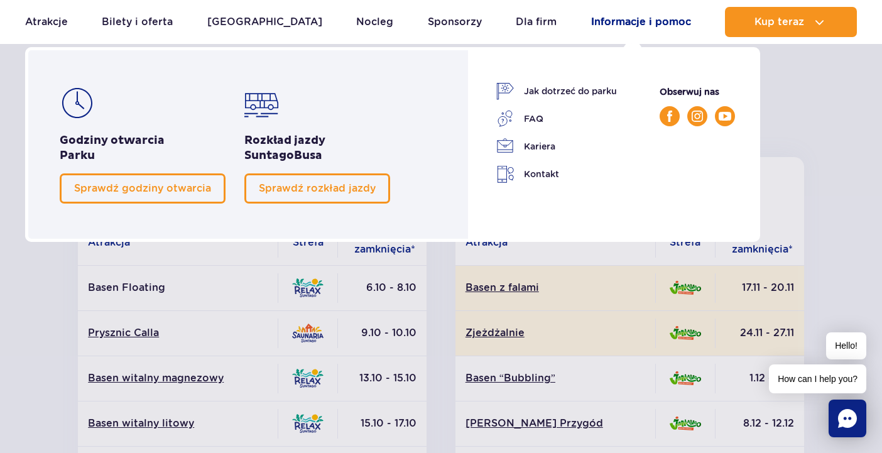
click at [629, 24] on link "Informacje i pomoc" at bounding box center [641, 22] width 100 height 30
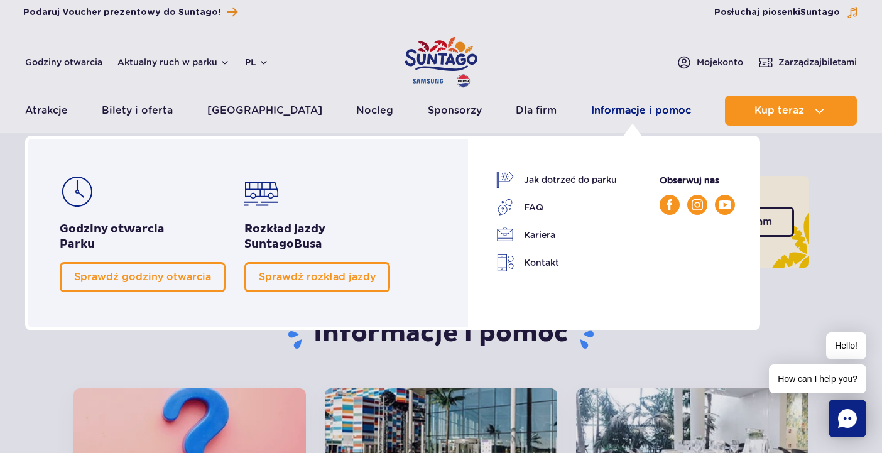
click at [632, 110] on link "Informacje i pomoc" at bounding box center [641, 110] width 100 height 30
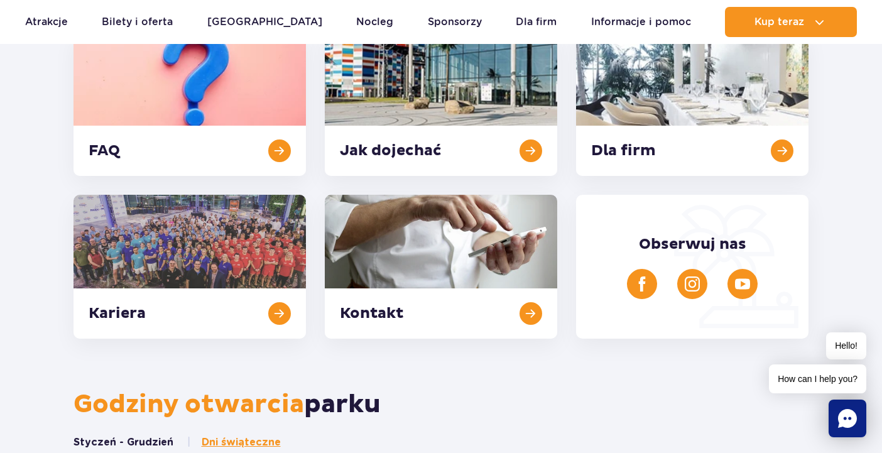
scroll to position [349, 0]
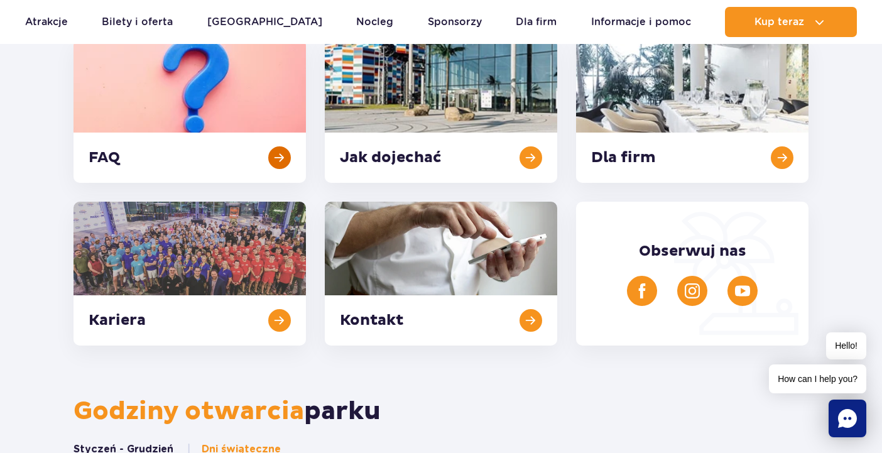
click at [102, 150] on link at bounding box center [189, 111] width 232 height 144
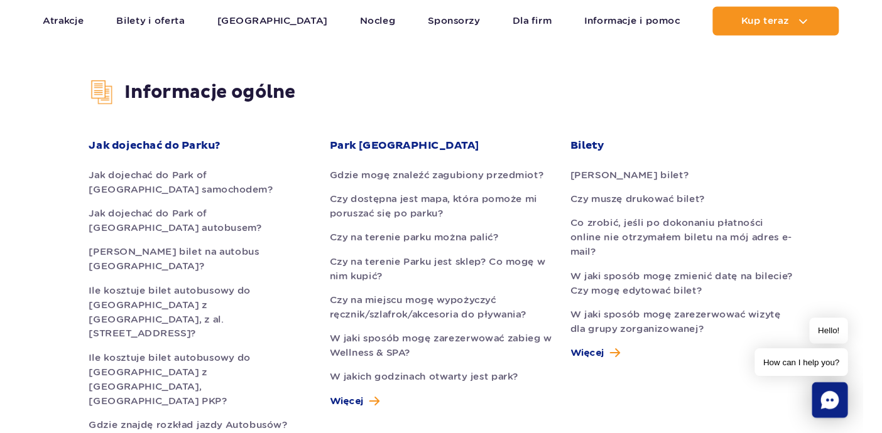
scroll to position [299, 0]
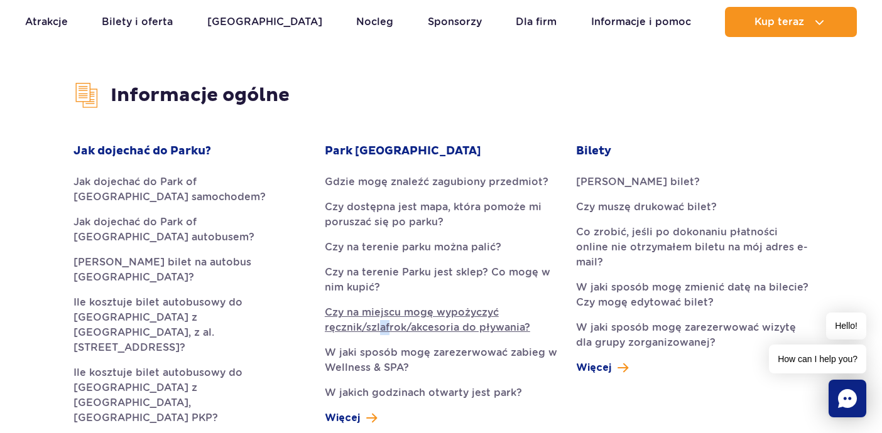
click at [427, 326] on link "Czy na miejscu mogę wypożyczyć ręcznik/szlafrok/akcesoria do pływania?" at bounding box center [441, 320] width 232 height 30
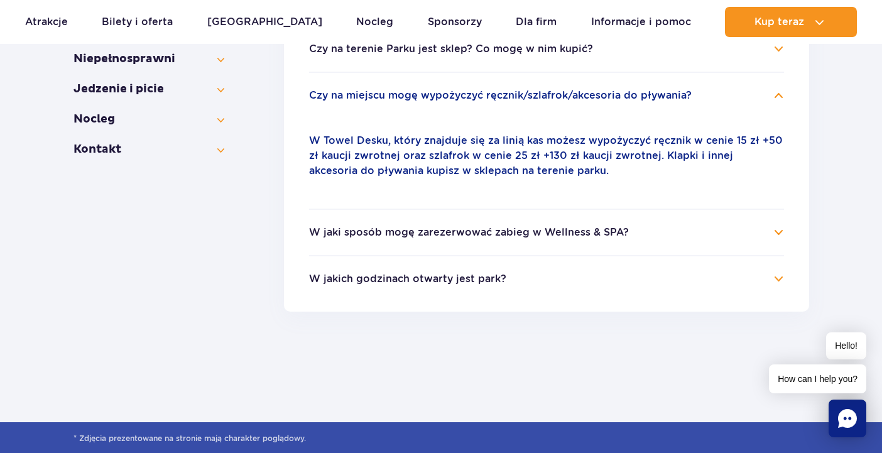
scroll to position [465, 0]
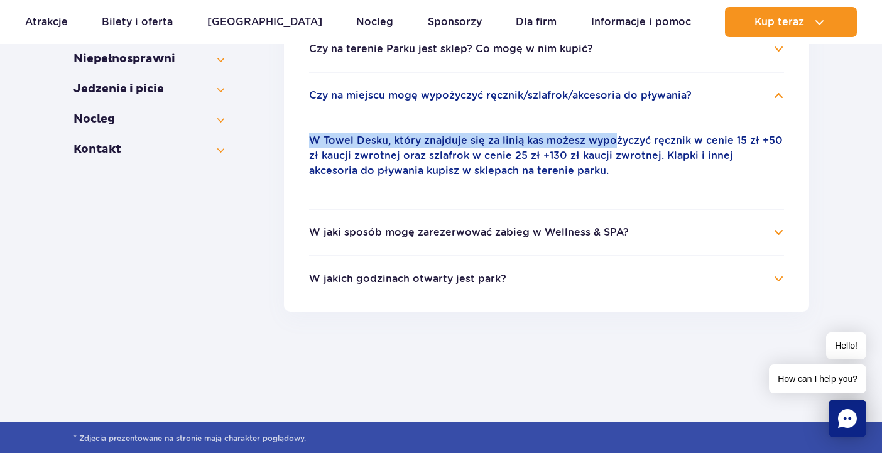
drag, startPoint x: 311, startPoint y: 139, endPoint x: 607, endPoint y: 144, distance: 296.5
click at [607, 144] on p "W Towel Desku, który znajduje się za linią kas możesz wypożyczyć ręcznik w ceni…" at bounding box center [546, 155] width 475 height 45
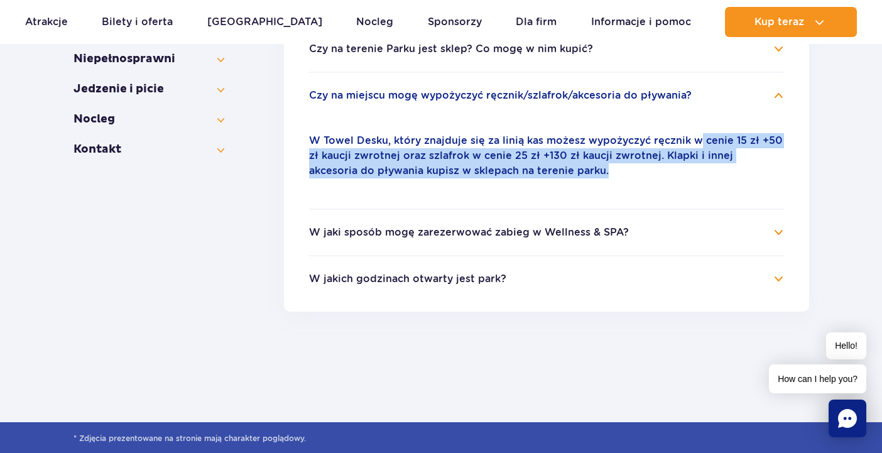
drag, startPoint x: 693, startPoint y: 141, endPoint x: 572, endPoint y: 167, distance: 124.1
click at [572, 167] on p "W Towel Desku, który znajduje się za linią kas możesz wypożyczyć ręcznik w ceni…" at bounding box center [546, 155] width 475 height 45
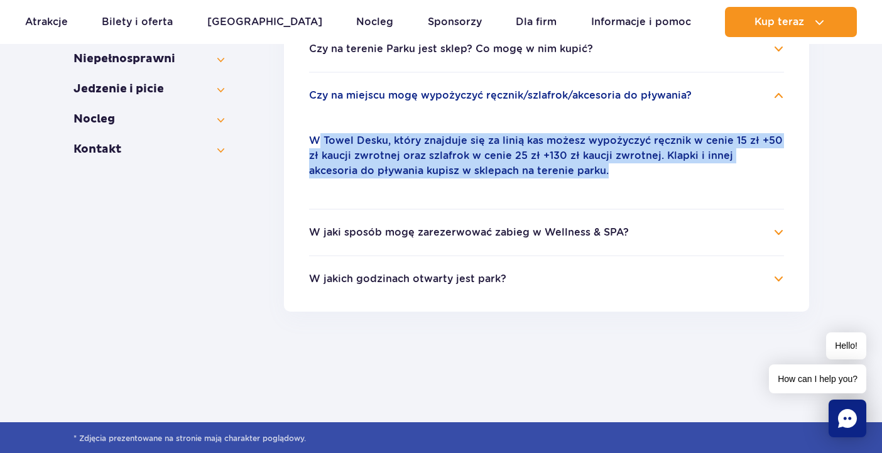
drag, startPoint x: 579, startPoint y: 168, endPoint x: 319, endPoint y: 144, distance: 260.5
click at [319, 144] on p "W Towel Desku, który znajduje się za linią kas możesz wypożyczyć ręcznik w ceni…" at bounding box center [546, 155] width 475 height 45
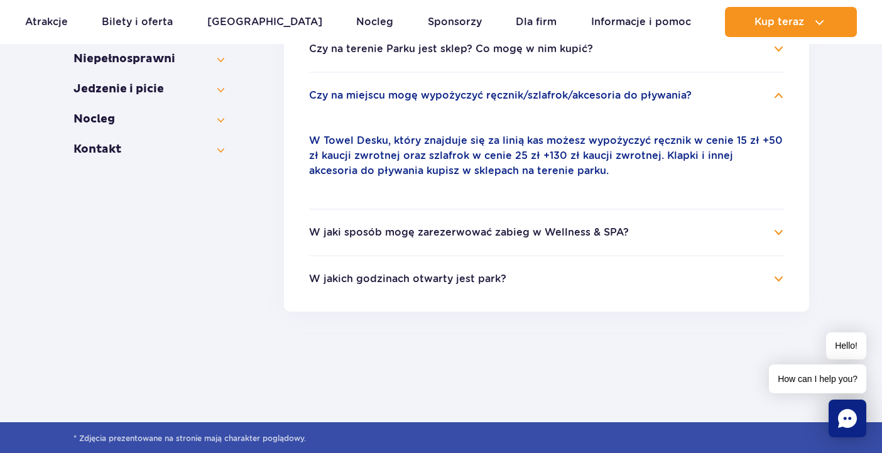
click at [759, 133] on div "W Towel Desku, który znajduje się za linią kas możesz wypożyczyć ręcznik w ceni…" at bounding box center [546, 155] width 475 height 75
drag, startPoint x: 755, startPoint y: 139, endPoint x: 379, endPoint y: 154, distance: 375.9
click at [379, 154] on p "W Towel Desku, który znajduje się za linią kas możesz wypożyczyć ręcznik w ceni…" at bounding box center [546, 155] width 475 height 45
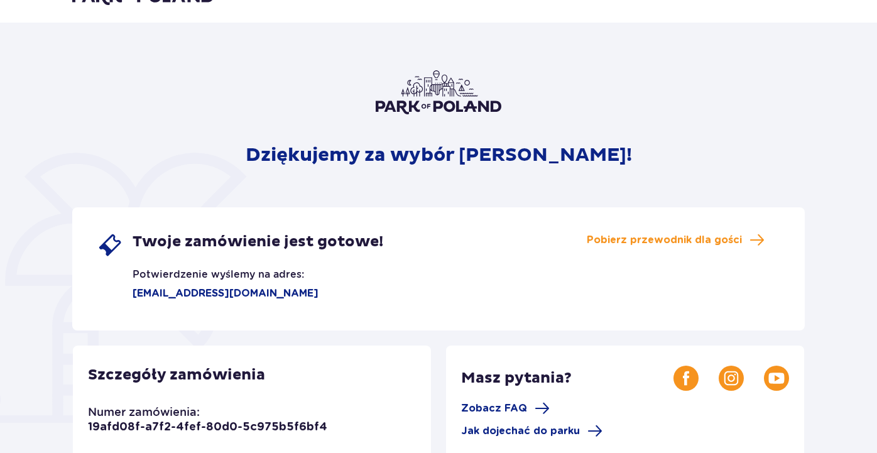
scroll to position [29, 0]
